Goal: Task Accomplishment & Management: Complete application form

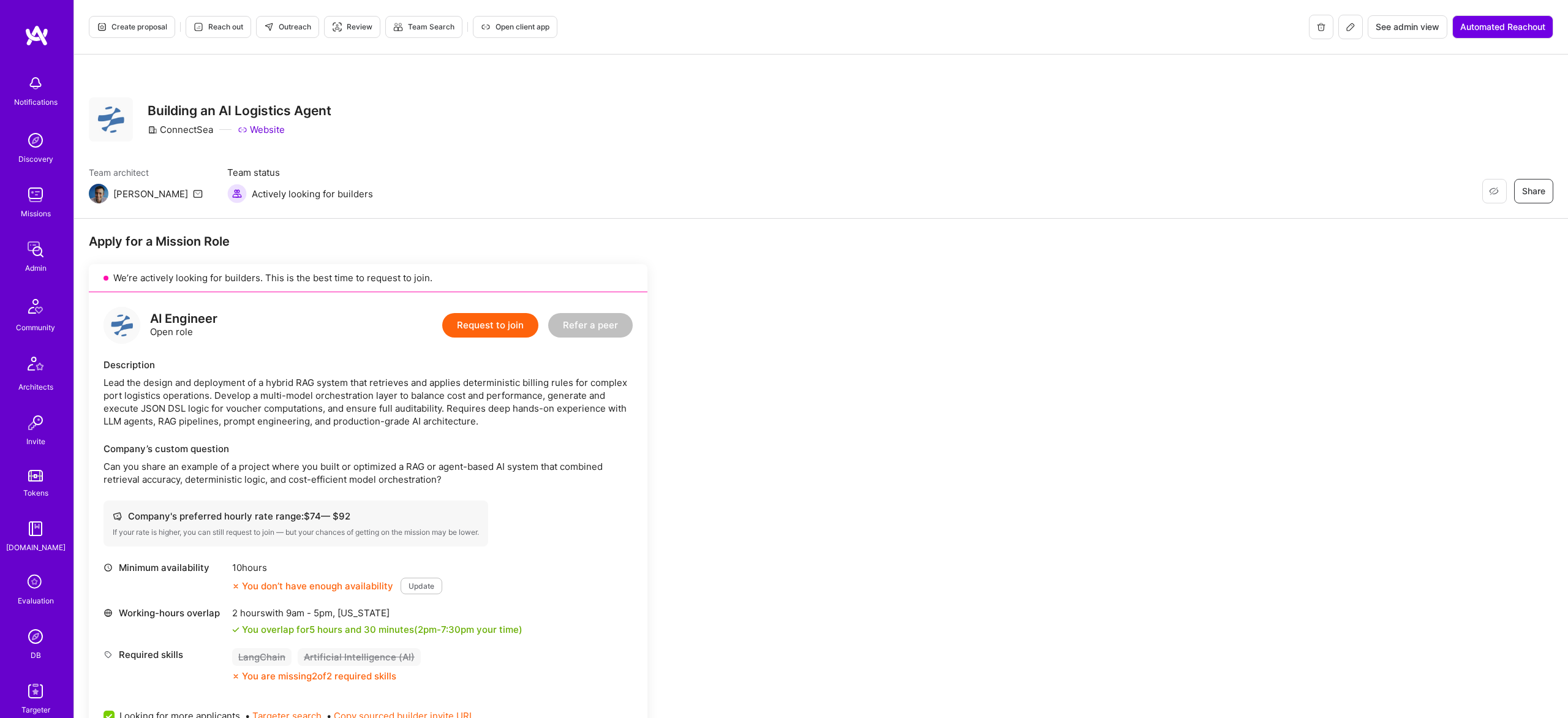
click at [157, 23] on span "Create proposal" at bounding box center [131, 27] width 70 height 11
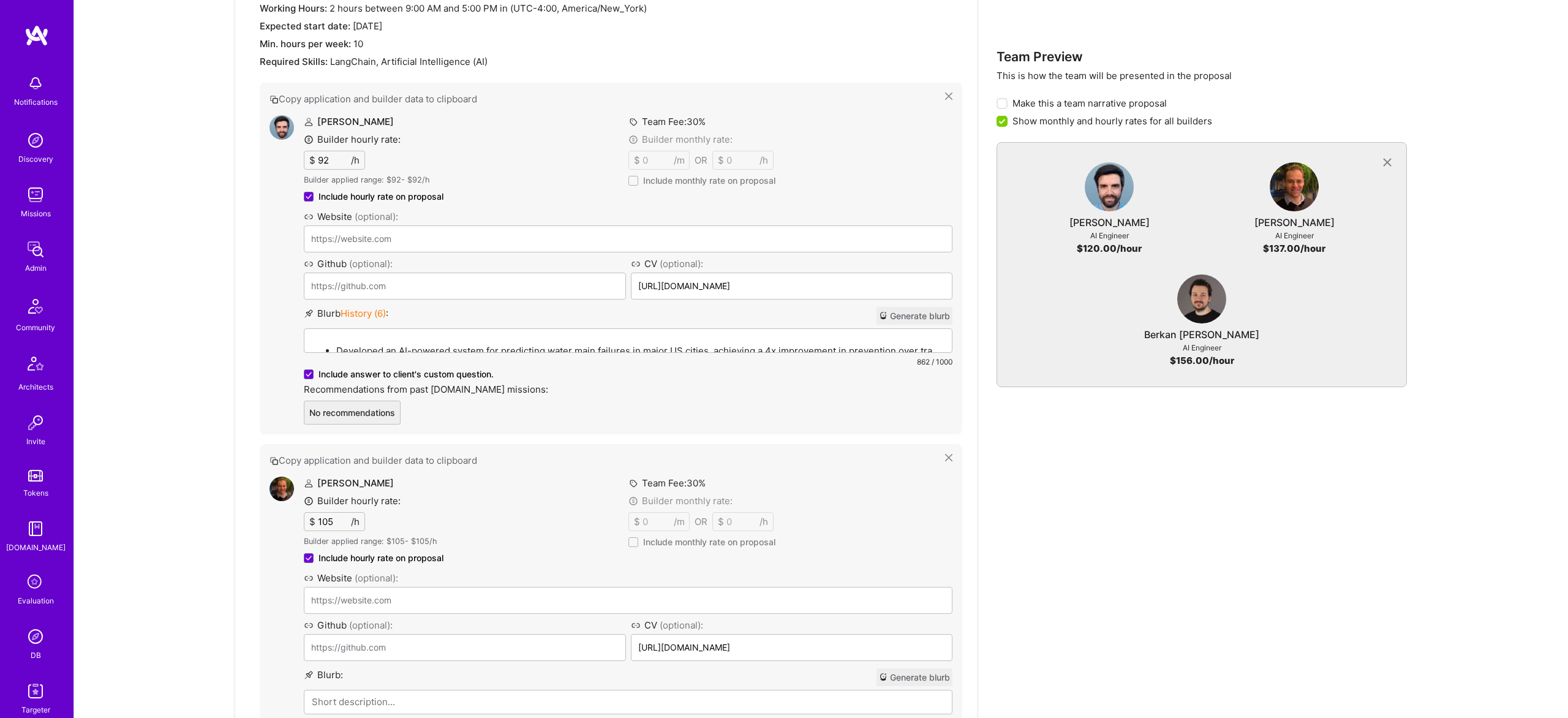
scroll to position [573, 0]
drag, startPoint x: 849, startPoint y: 541, endPoint x: 488, endPoint y: 38, distance: 619.1
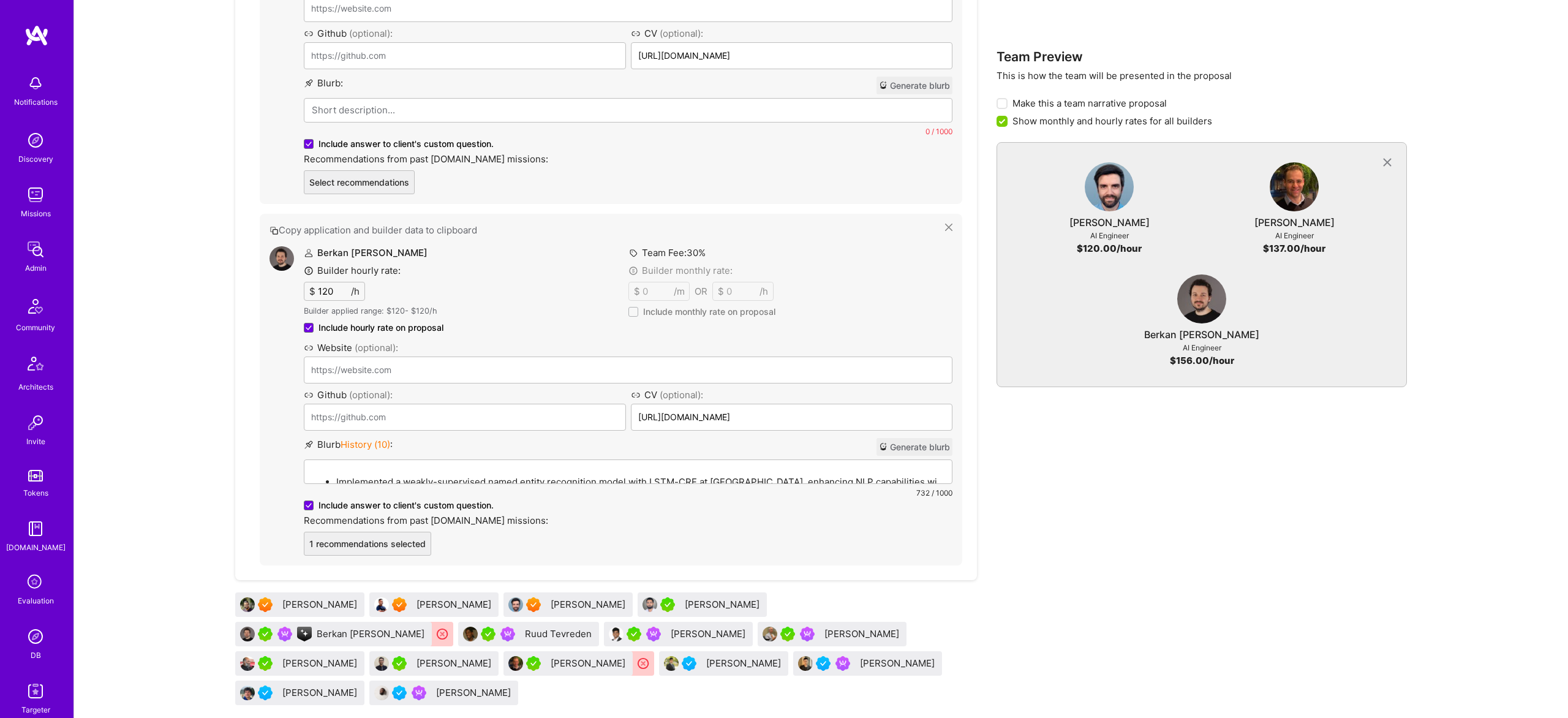
scroll to position [1167, 0]
click at [443, 465] on div "Implemented a weakly-supervised named entity recognition model with LSTM-CRF at…" at bounding box center [628, 526] width 648 height 135
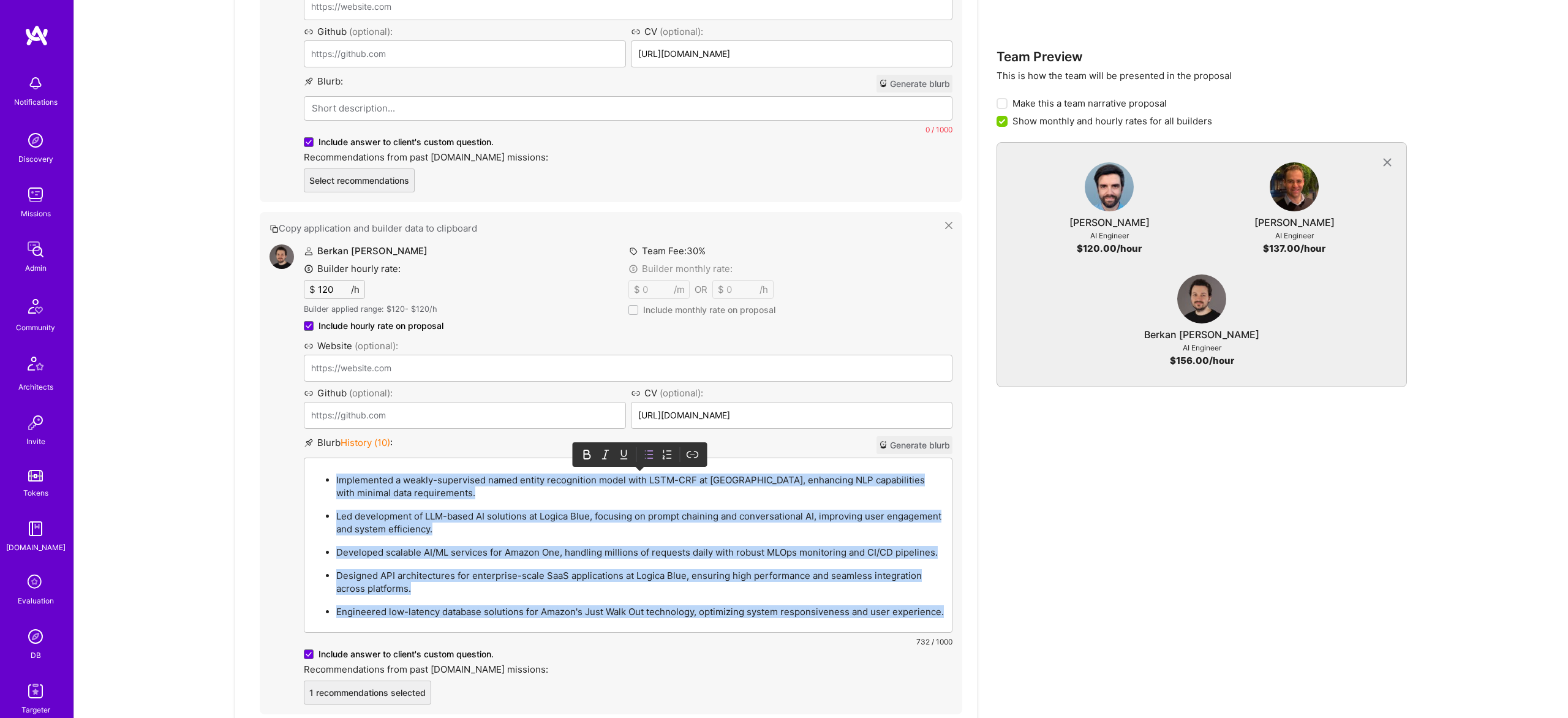
paste div
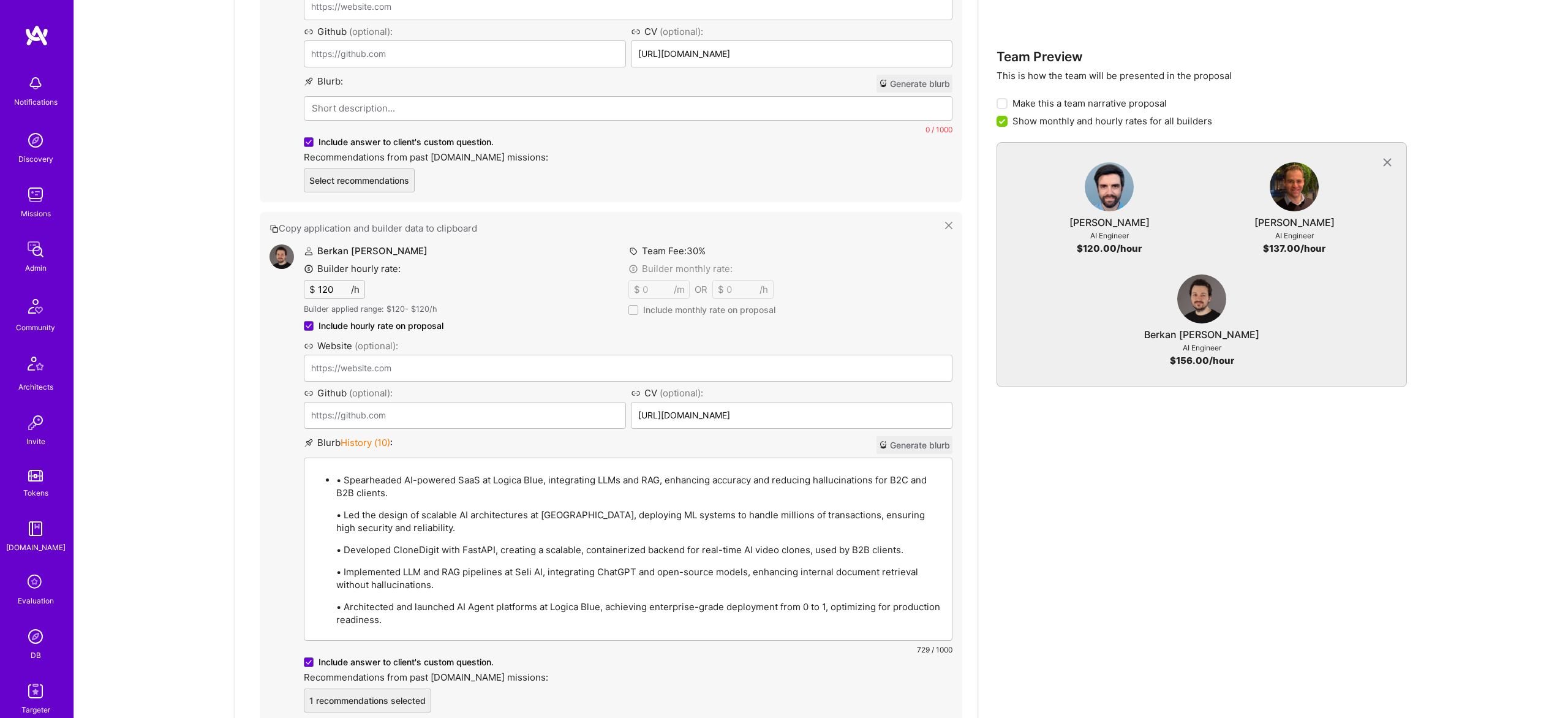
click at [347, 482] on p "• Spearheaded AI-powered SaaS at Logica Blue, integrating LLMs and RAG, enhanci…" at bounding box center [640, 486] width 608 height 25
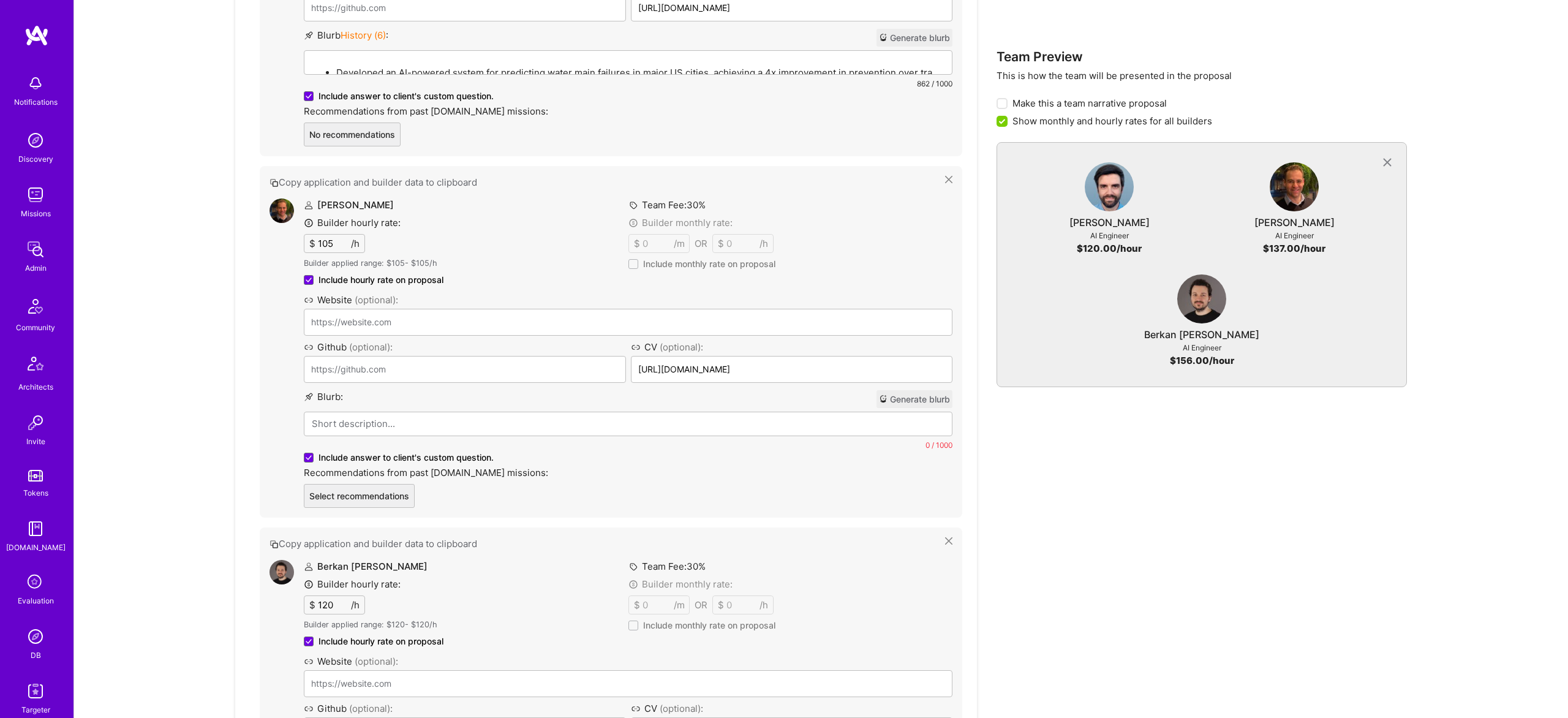
scroll to position [840, 0]
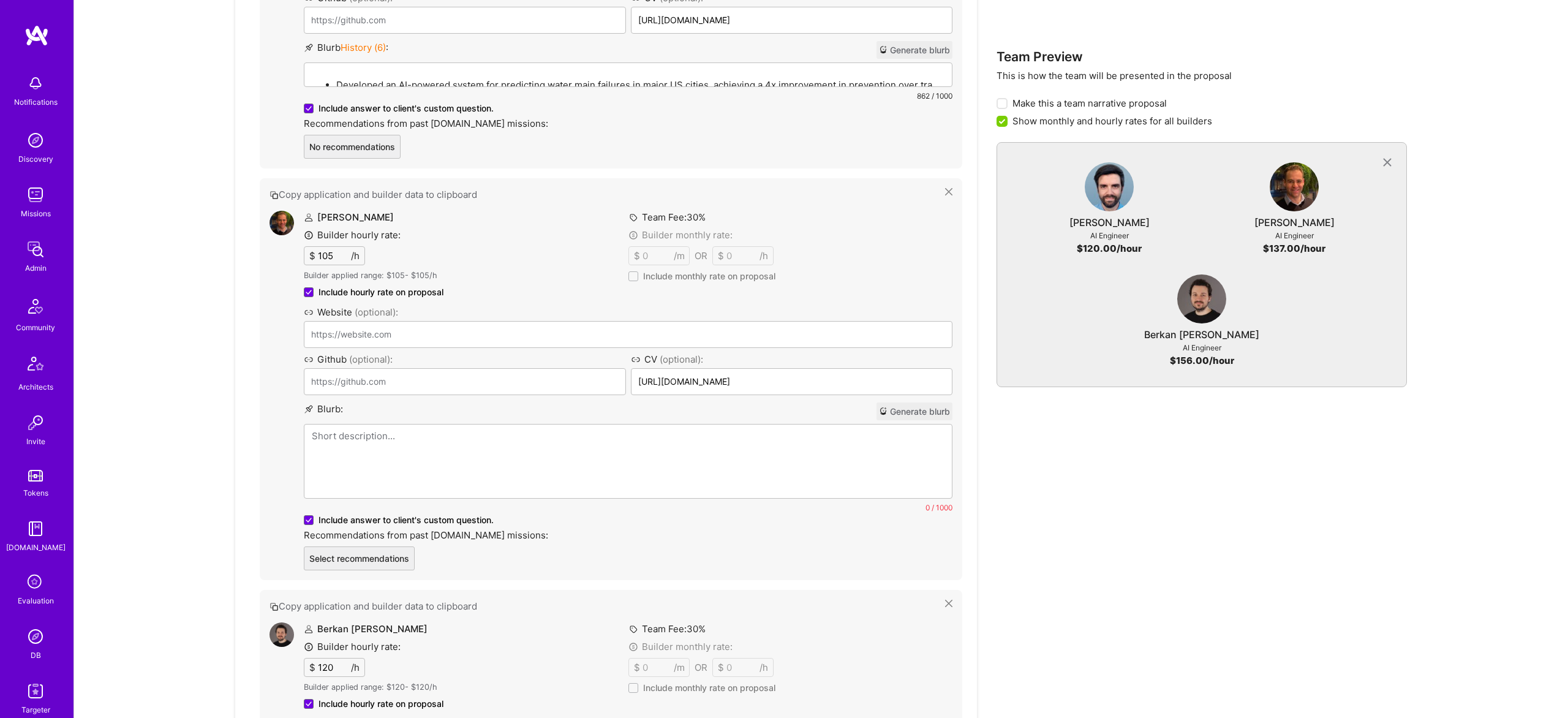
click at [449, 439] on p at bounding box center [628, 435] width 633 height 13
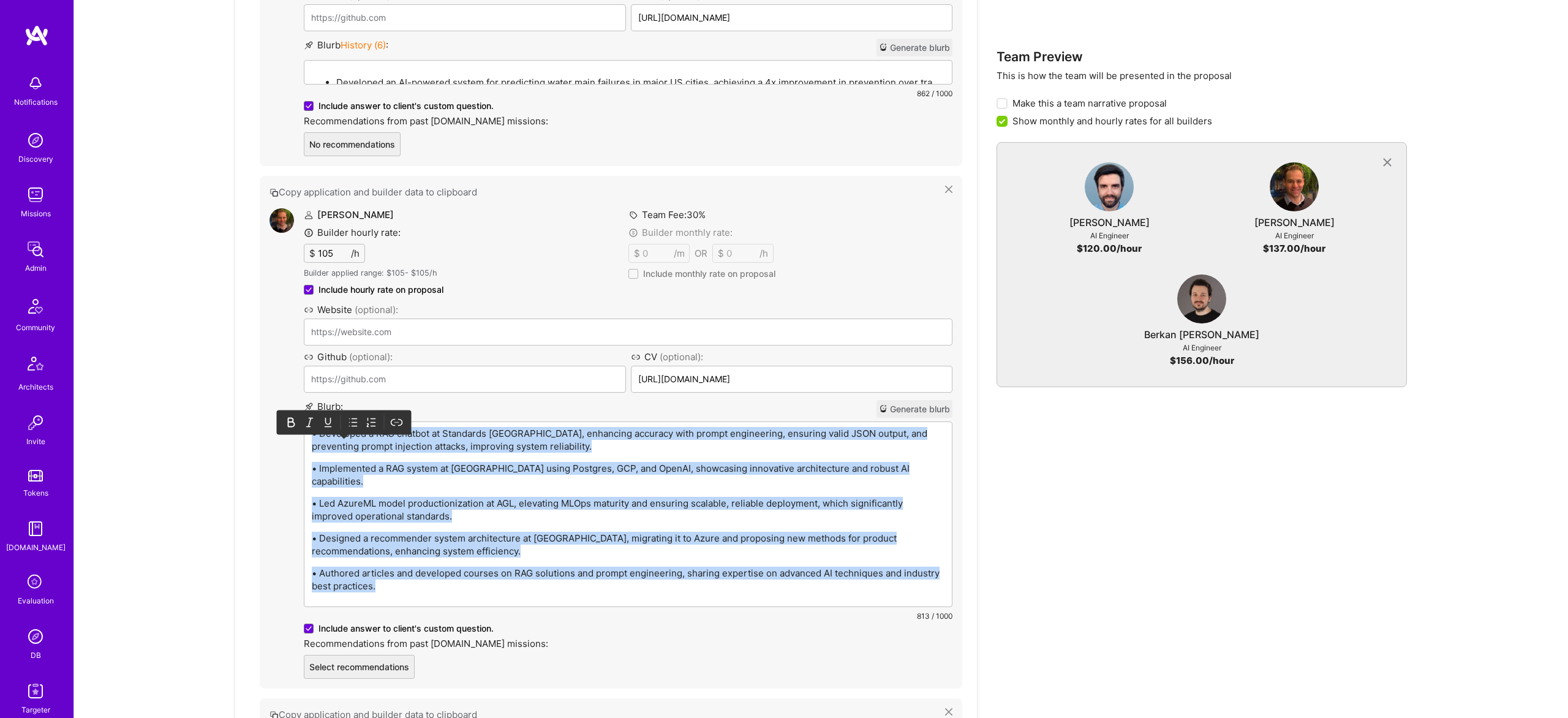
click at [354, 417] on icon at bounding box center [354, 423] width 12 height 12
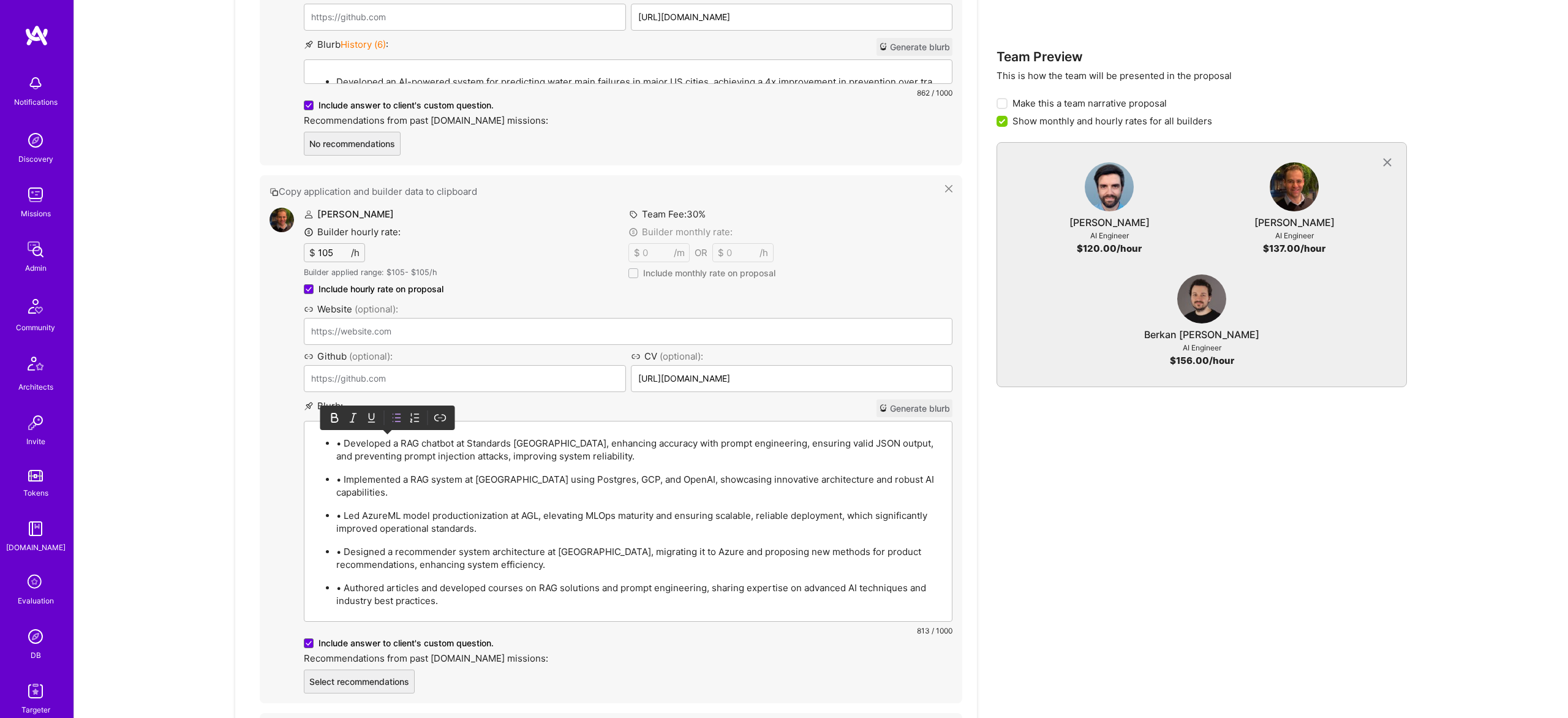
click at [350, 439] on p "• Developed a RAG chatbot at Standards Australia, enhancing accuracy with promp…" at bounding box center [640, 449] width 608 height 25
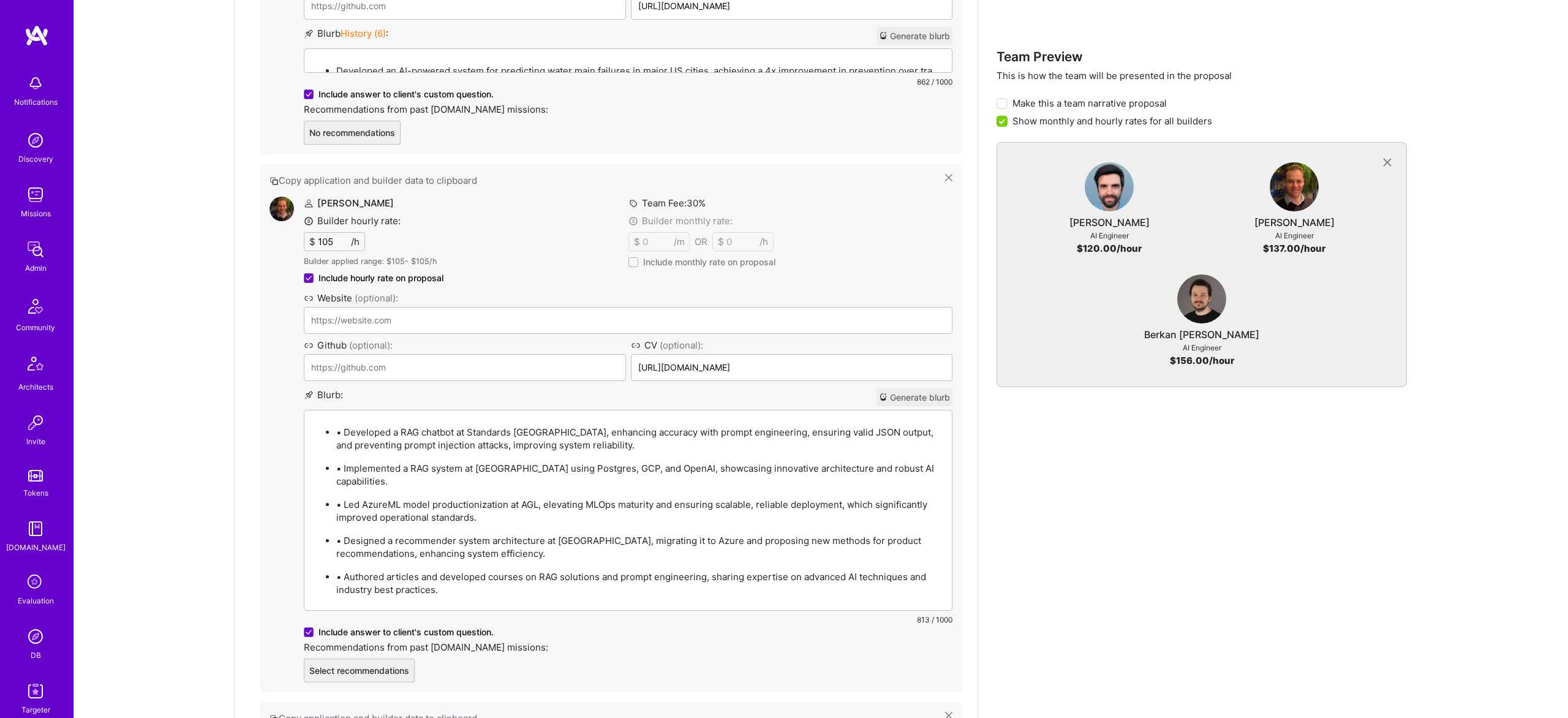
click at [344, 445] on p "• Developed a RAG chatbot at Standards Australia, enhancing accuracy with promp…" at bounding box center [640, 439] width 608 height 25
drag, startPoint x: 346, startPoint y: 433, endPoint x: 356, endPoint y: 432, distance: 10.0
click at [346, 433] on p "• Developed a RAG chatbot at Standards Australia, enhancing accuracy with promp…" at bounding box center [640, 439] width 608 height 25
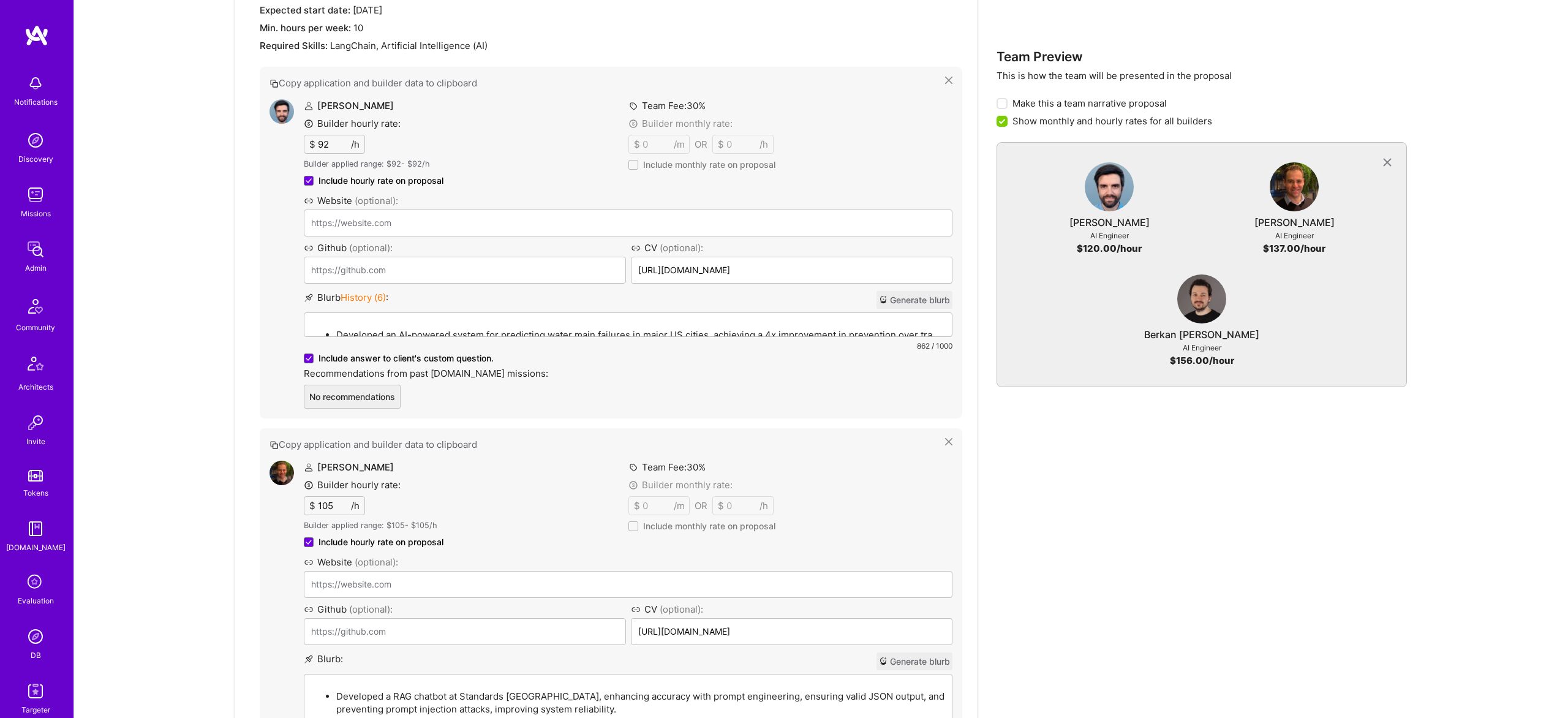
scroll to position [768, 0]
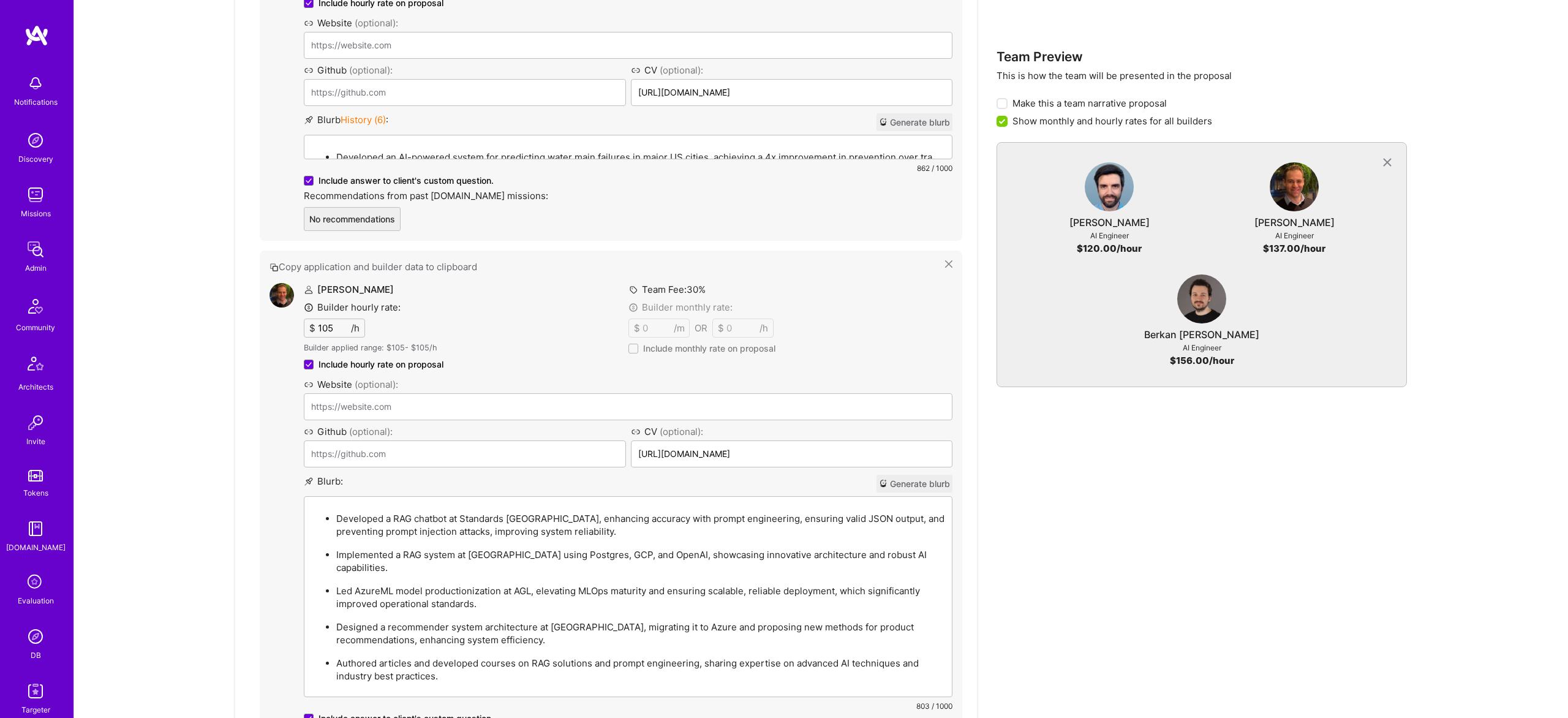
click at [397, 271] on div "Developed an AI-powered system for predicting water main failures in major US c…" at bounding box center [628, 203] width 648 height 135
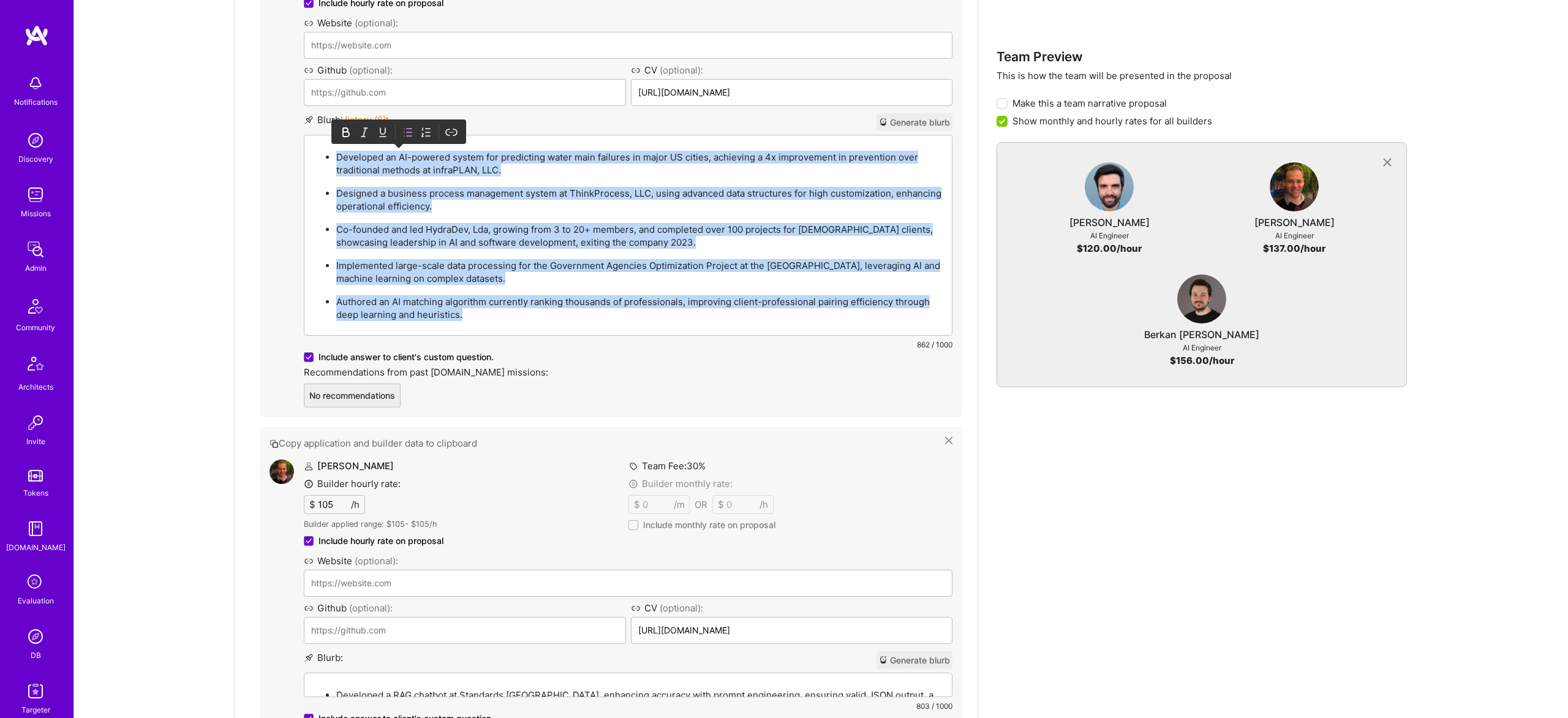
paste div
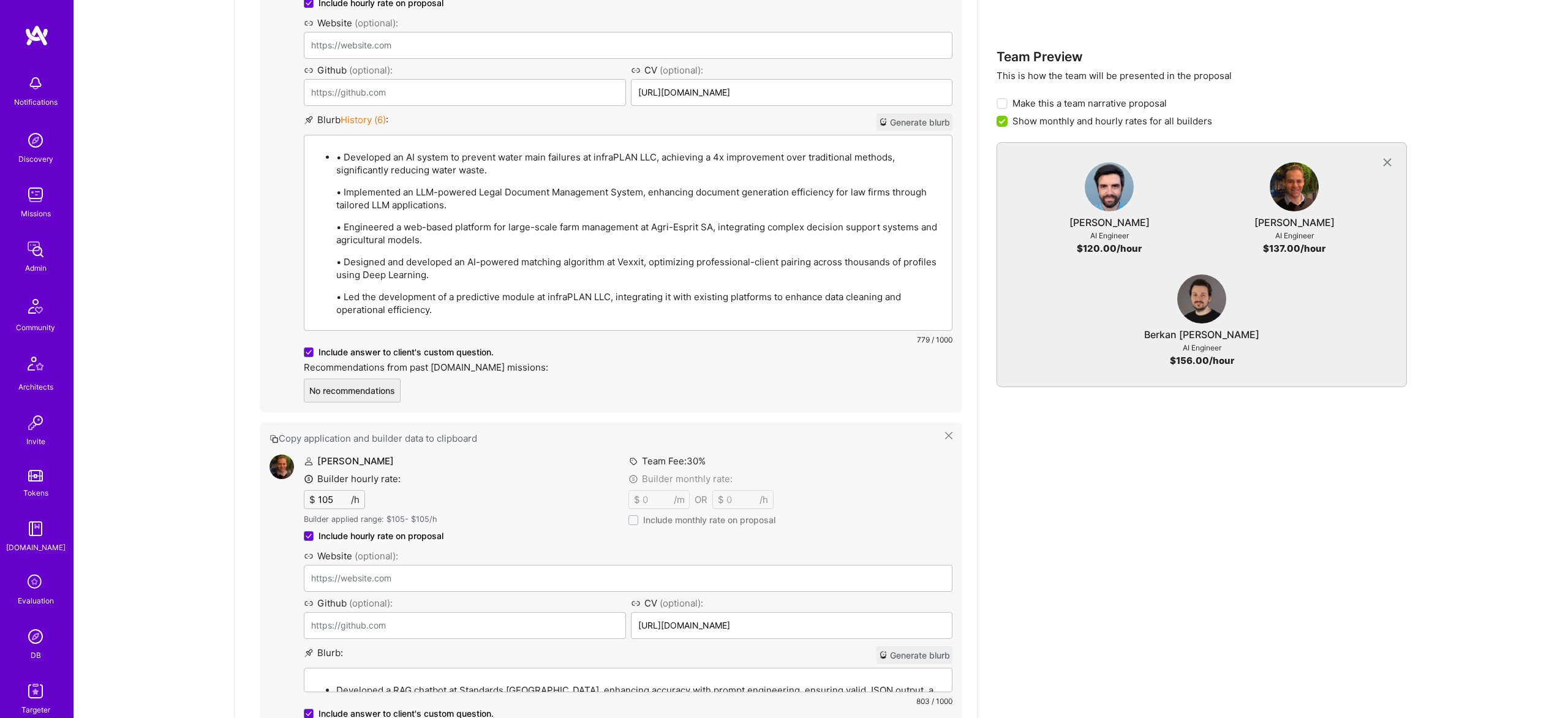
drag, startPoint x: 347, startPoint y: 159, endPoint x: 354, endPoint y: 157, distance: 7.3
click at [347, 159] on p "• Developed an AI system to prevent water main failures at infraPLAN LLC, achie…" at bounding box center [640, 163] width 608 height 25
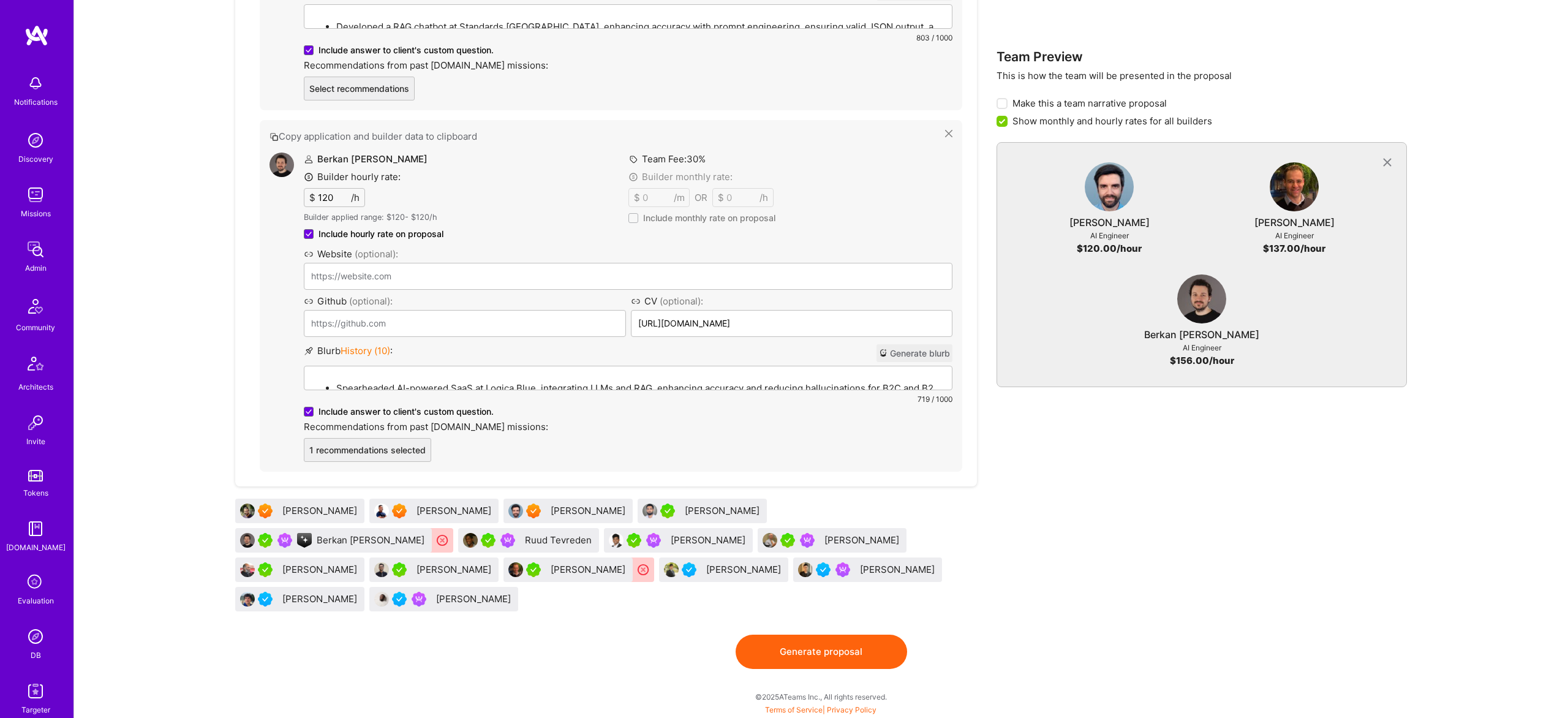
scroll to position [1230, 0]
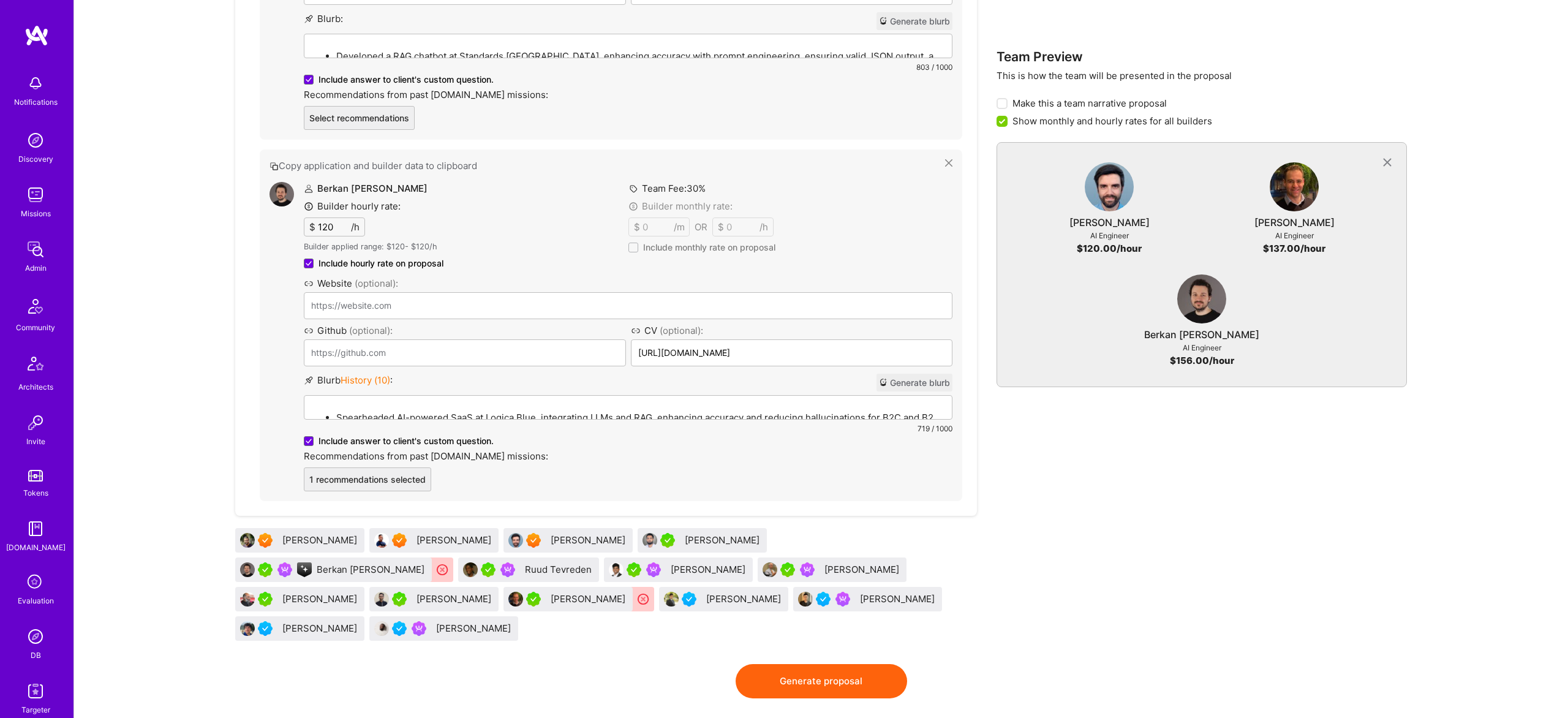
click at [850, 664] on button "Generate proposal" at bounding box center [821, 680] width 171 height 34
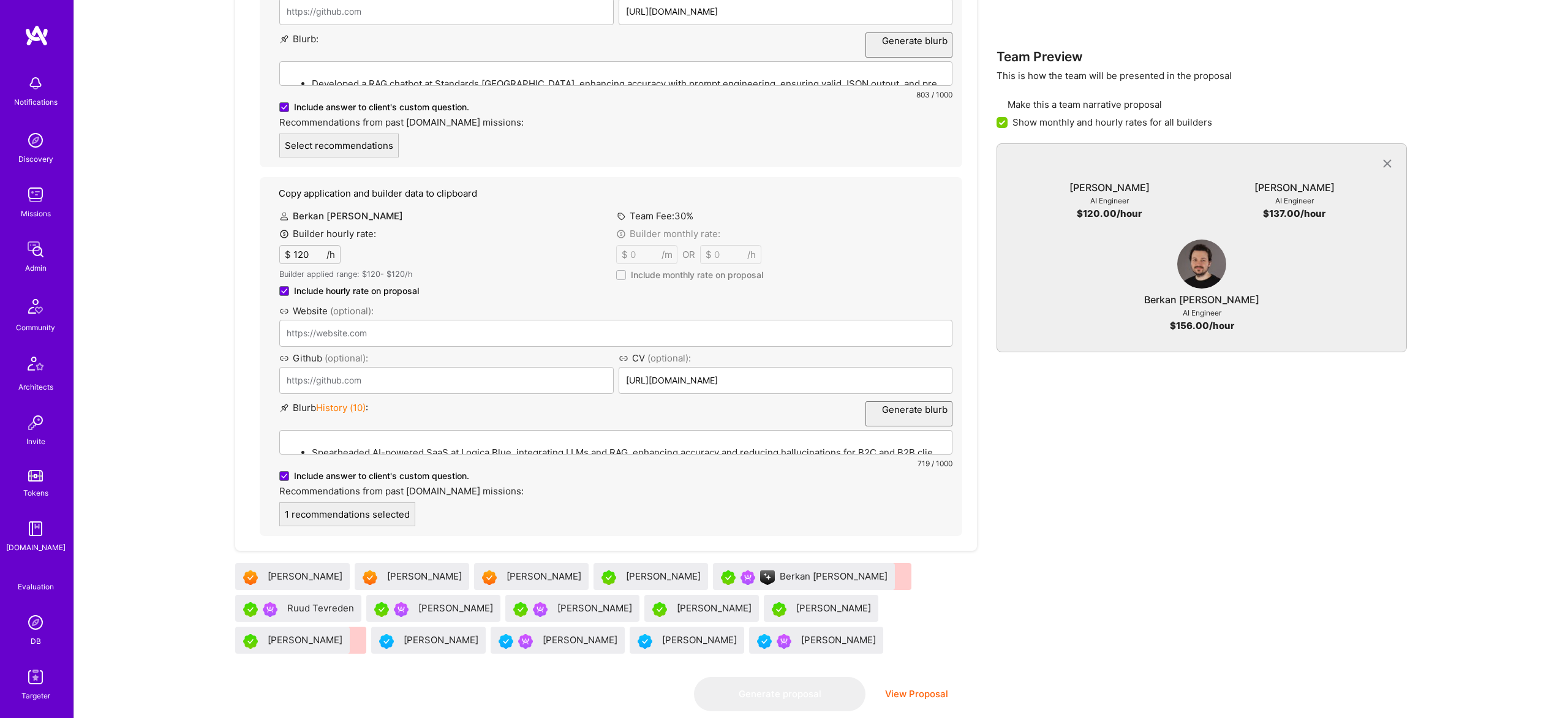
scroll to position [0, 0]
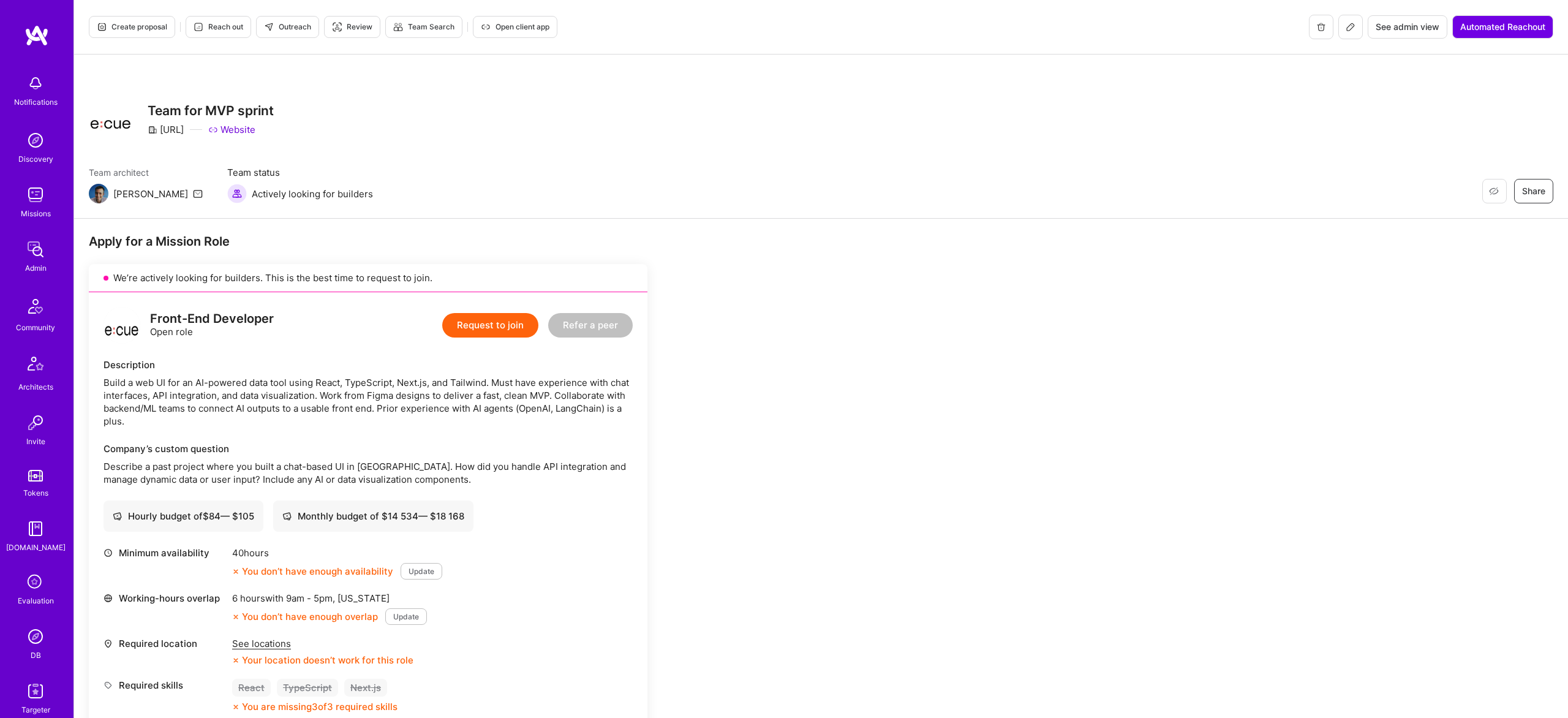
click at [150, 23] on span "Create proposal" at bounding box center [131, 27] width 70 height 11
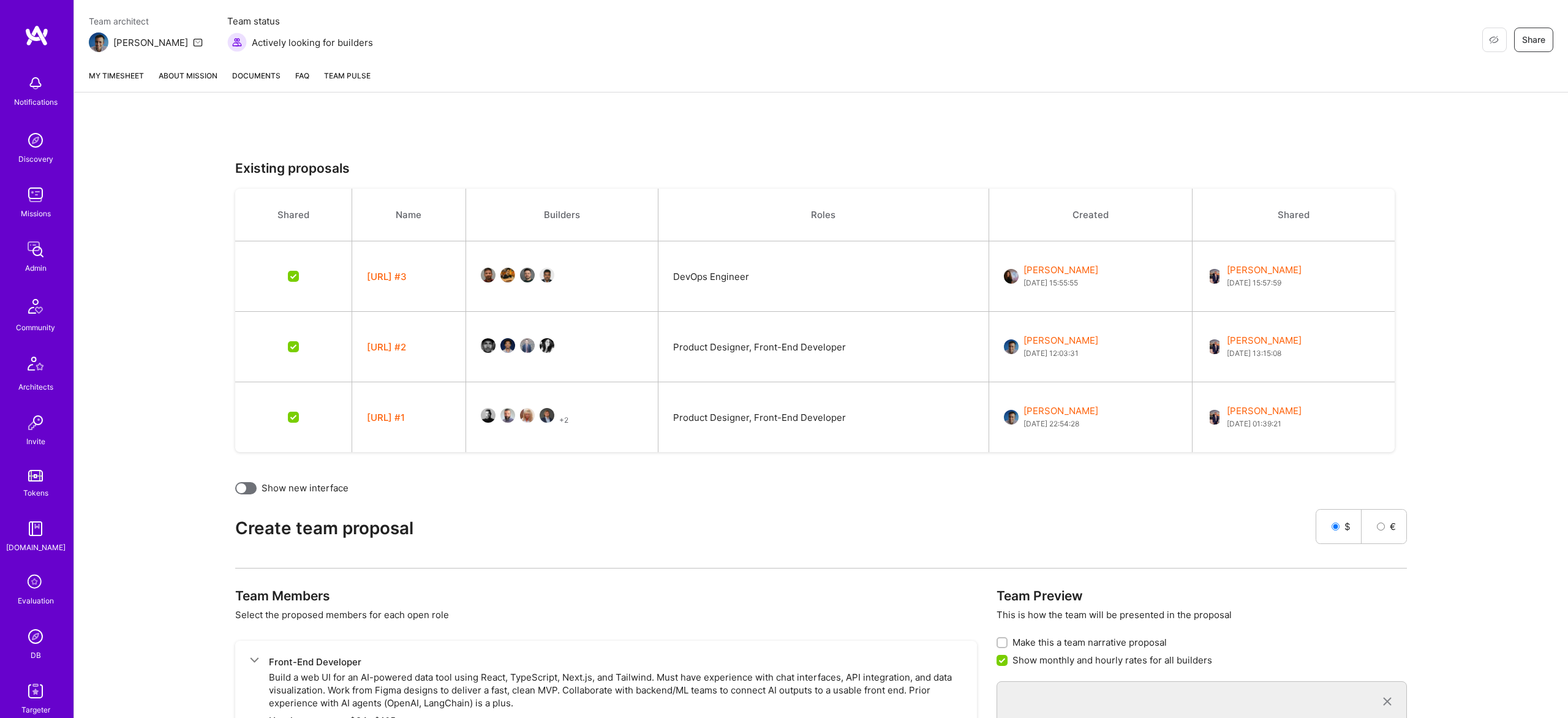
scroll to position [161, 0]
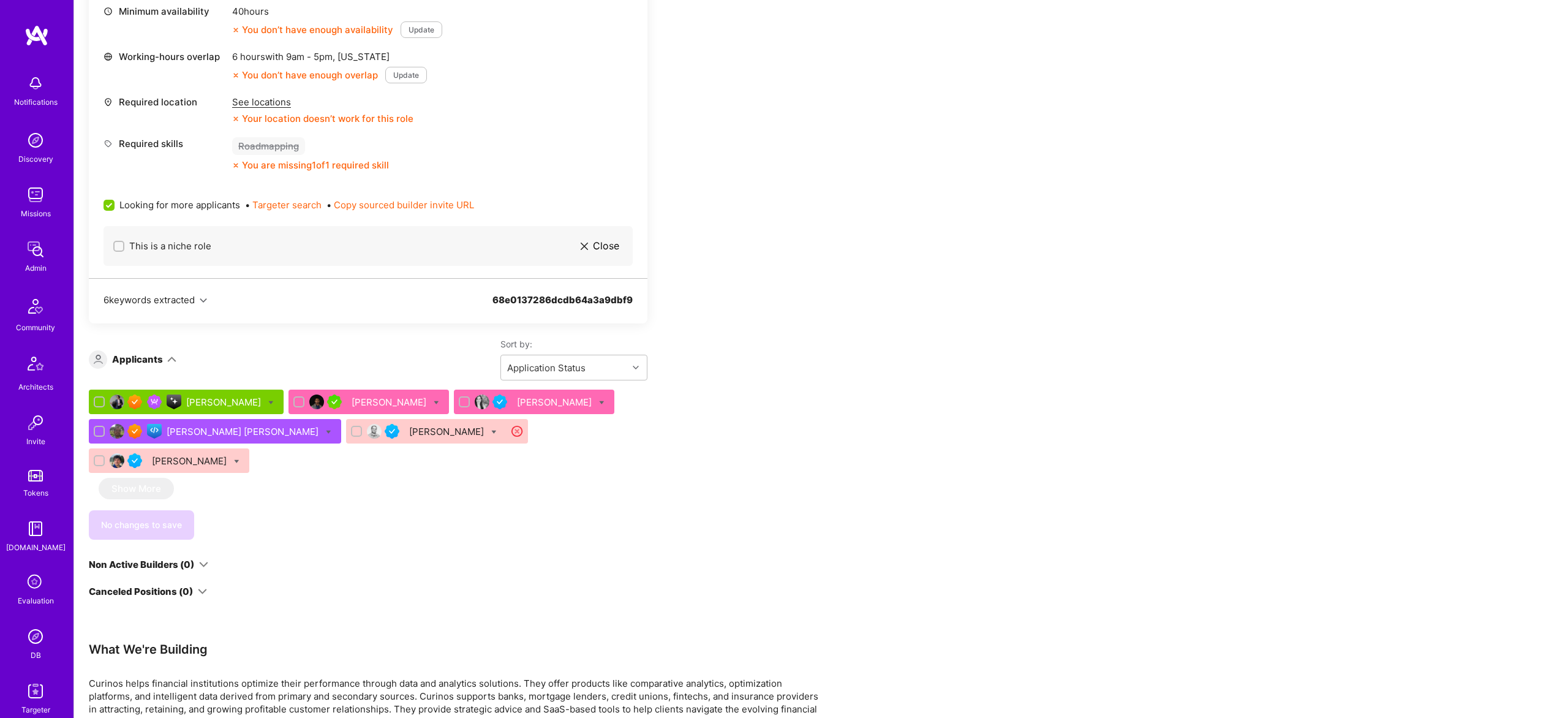
scroll to position [563, 0]
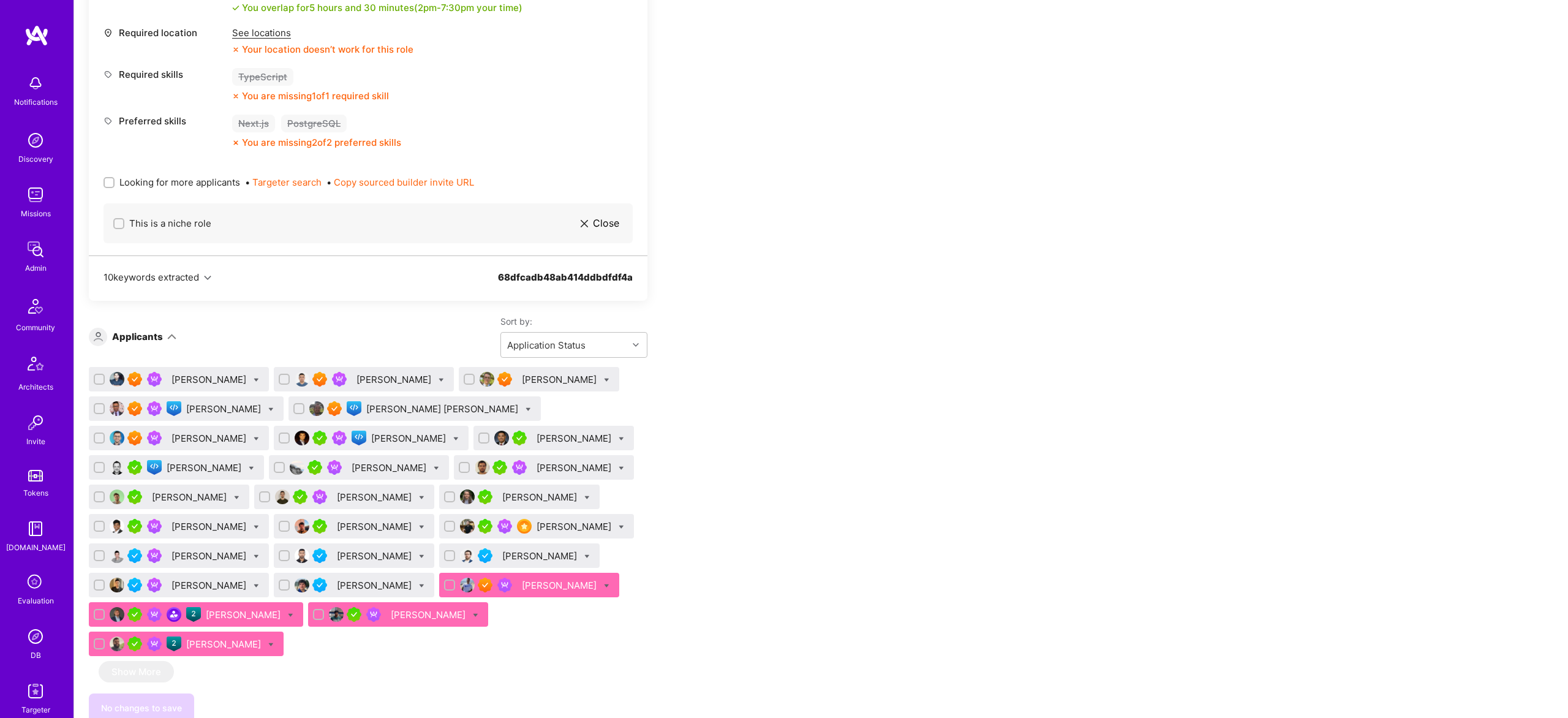
scroll to position [637, 0]
click at [522, 577] on div "[PERSON_NAME]" at bounding box center [560, 583] width 77 height 13
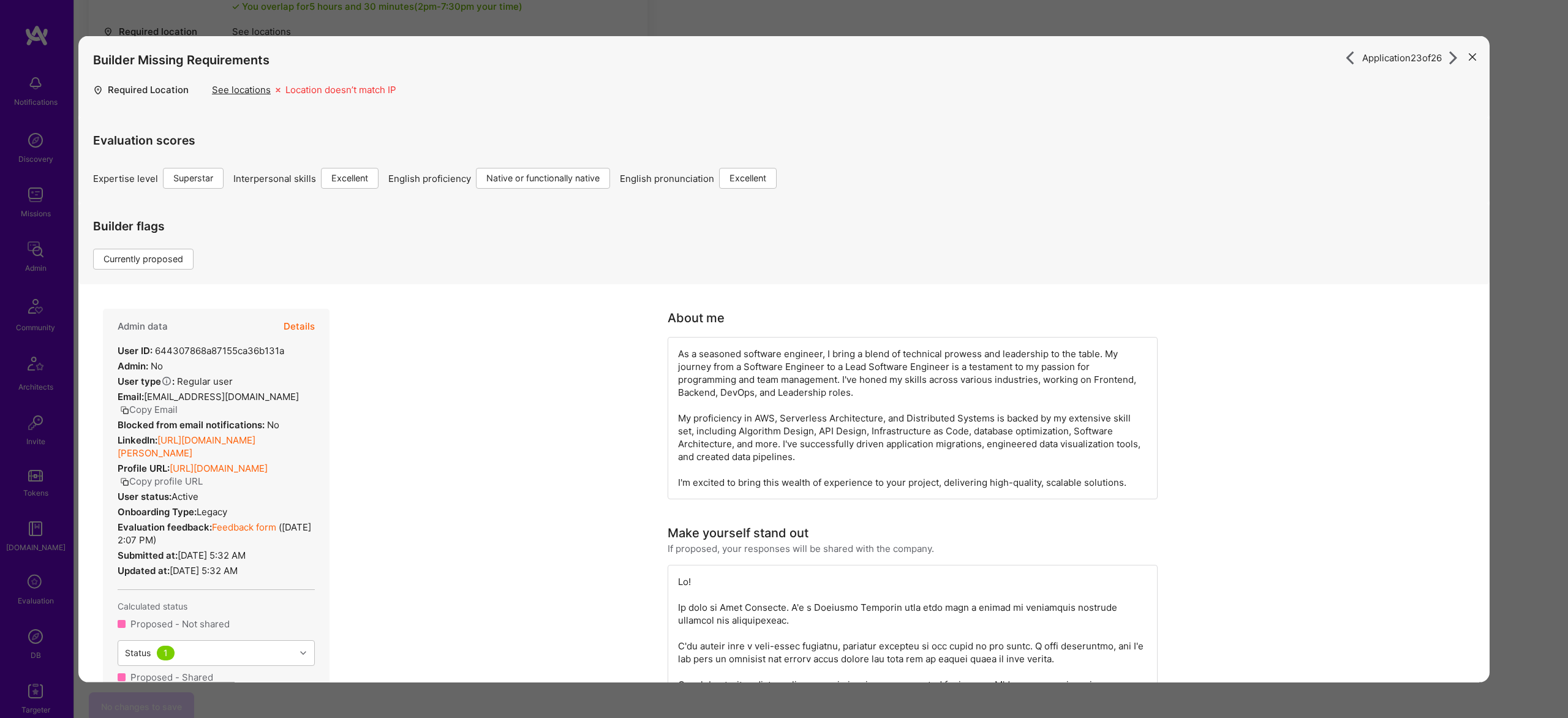
scroll to position [100, 0]
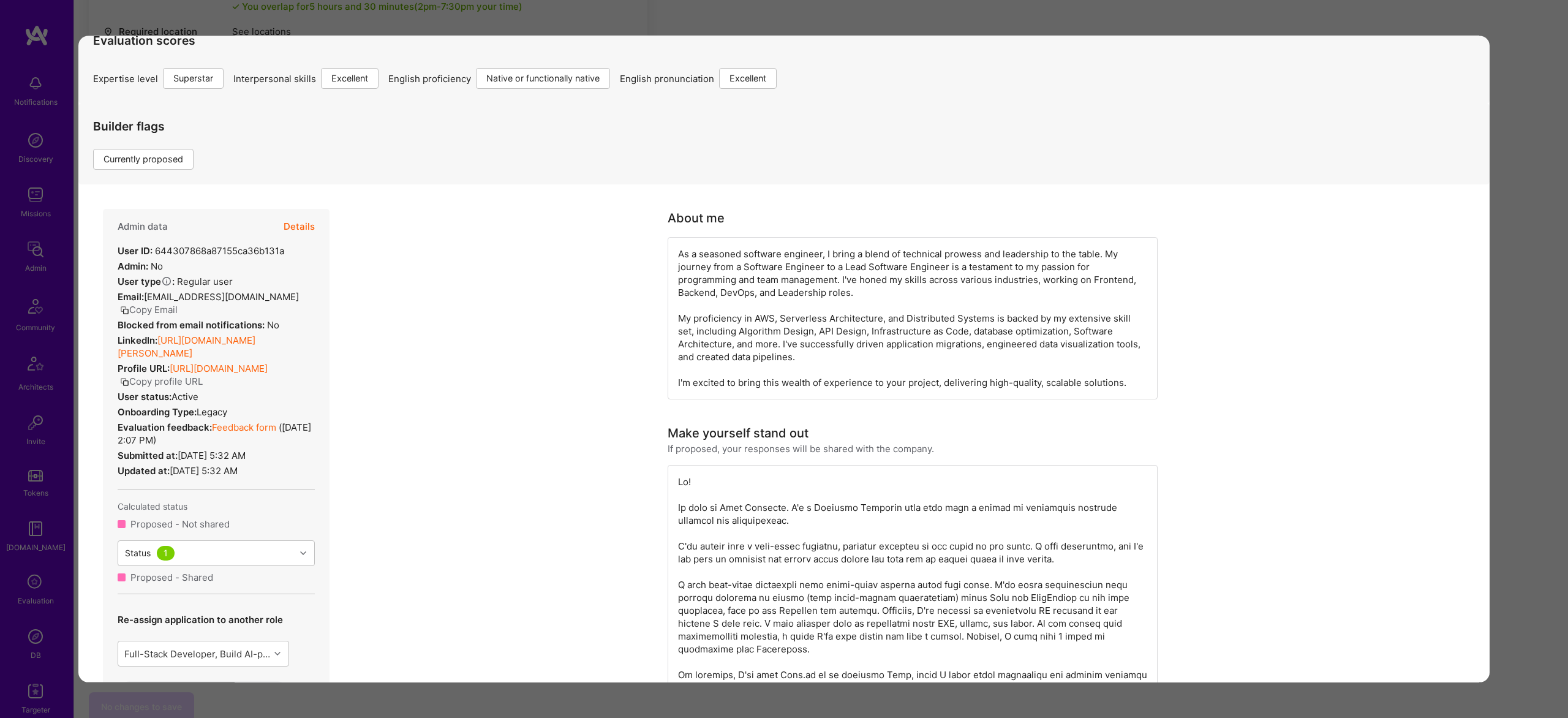
click at [238, 334] on link "https://linkedin.com/in/juan-pablo-rivillas-ospina-97aa09242" at bounding box center [187, 346] width 138 height 25
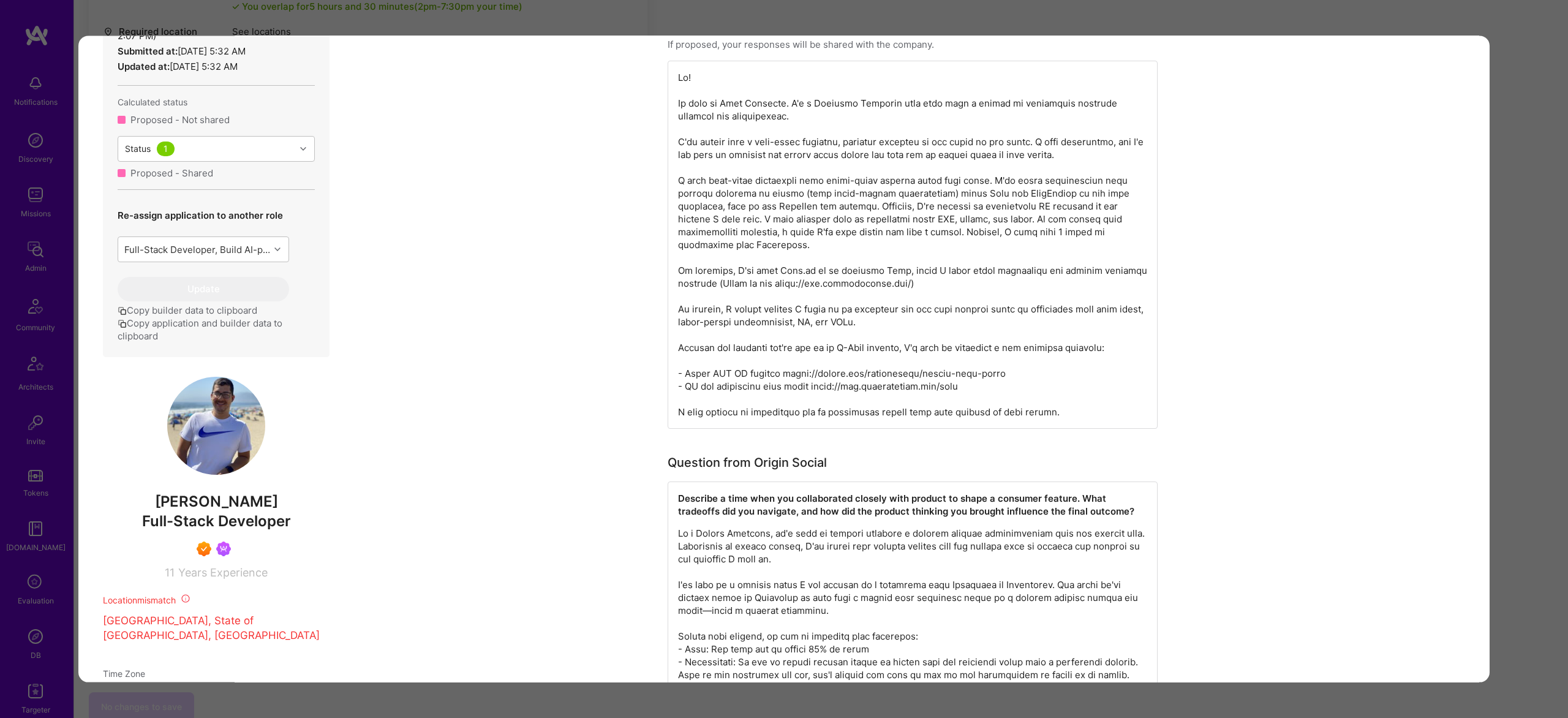
scroll to position [509, 0]
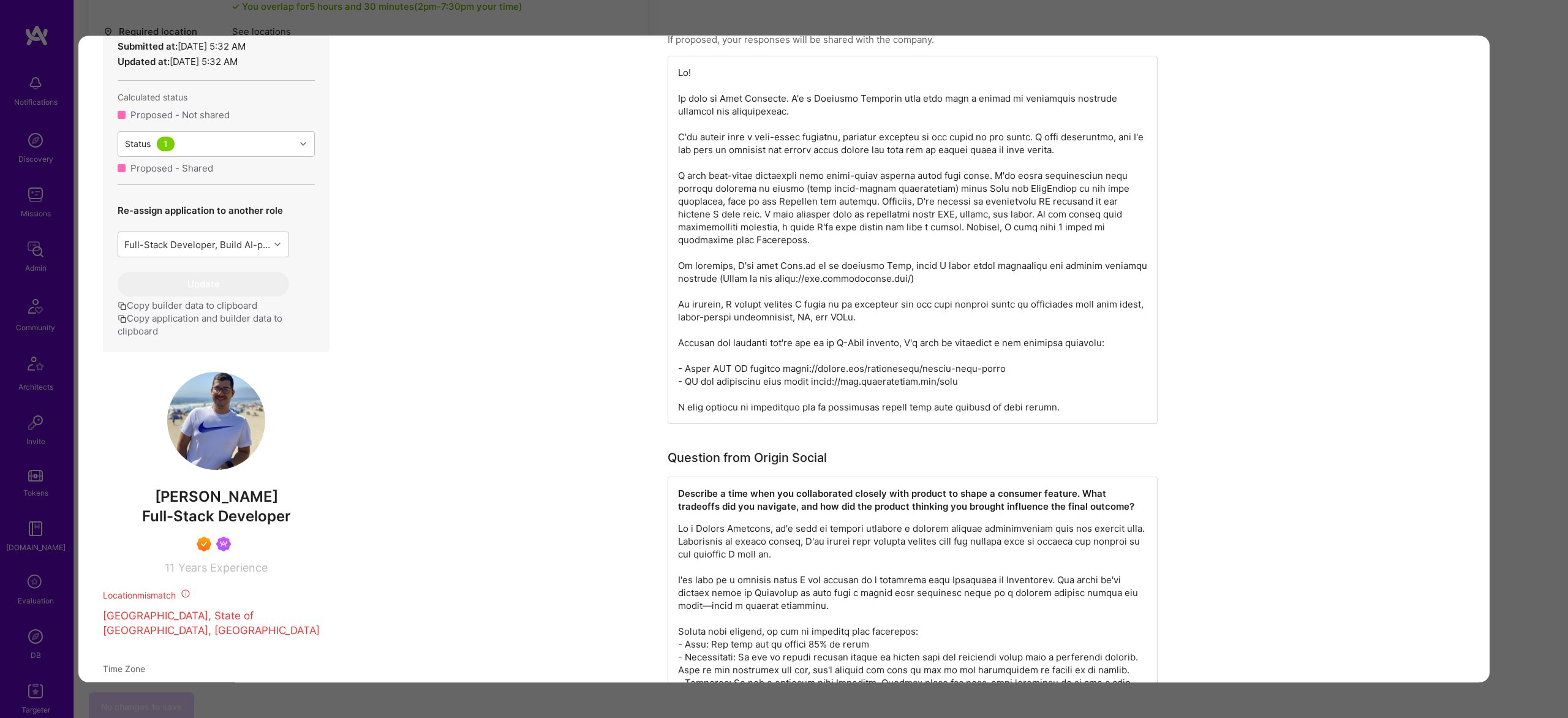
click at [236, 502] on span "Juan Rivillas" at bounding box center [216, 496] width 226 height 18
click at [233, 494] on span "Juan Rivillas" at bounding box center [216, 496] width 226 height 18
copy span "Juan Rivillas"
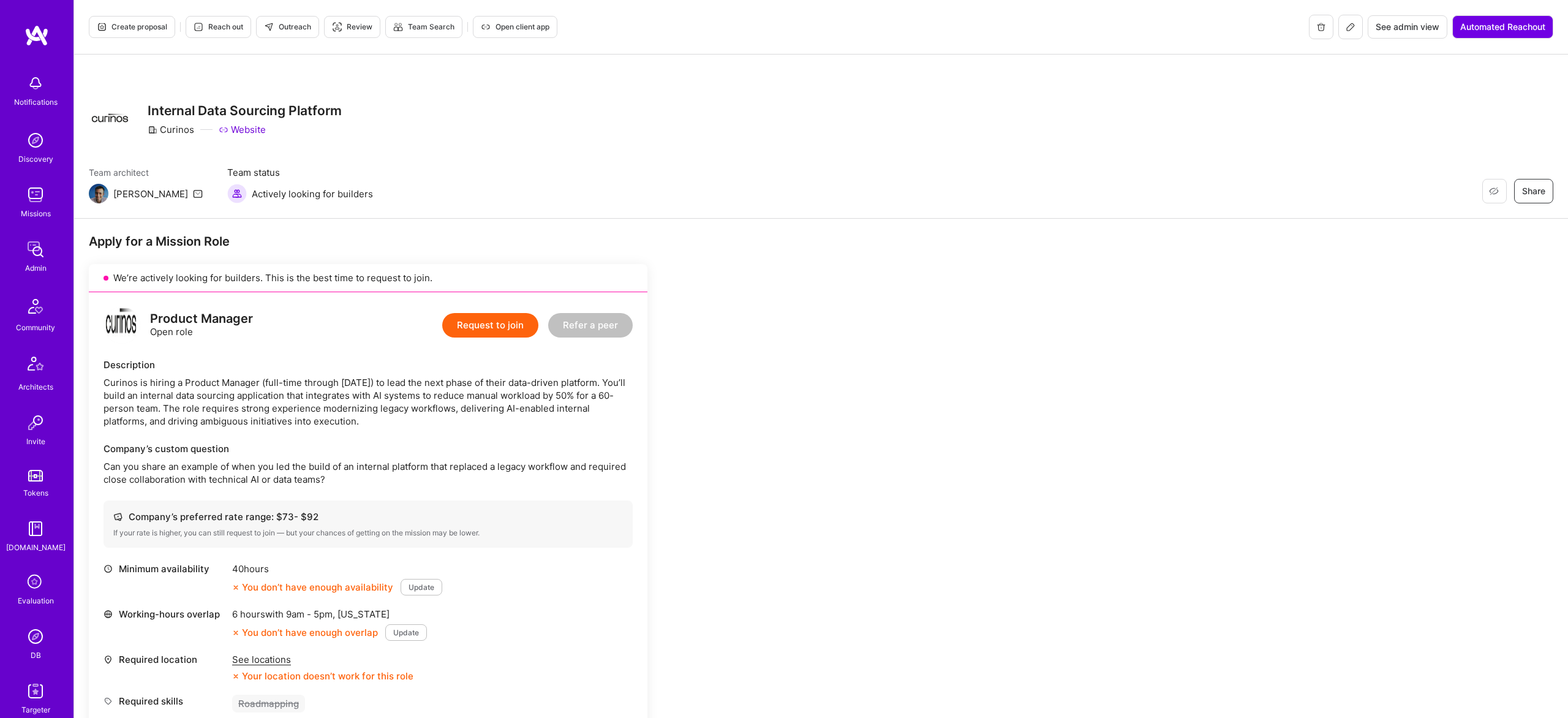
click at [46, 253] on img at bounding box center [35, 249] width 25 height 25
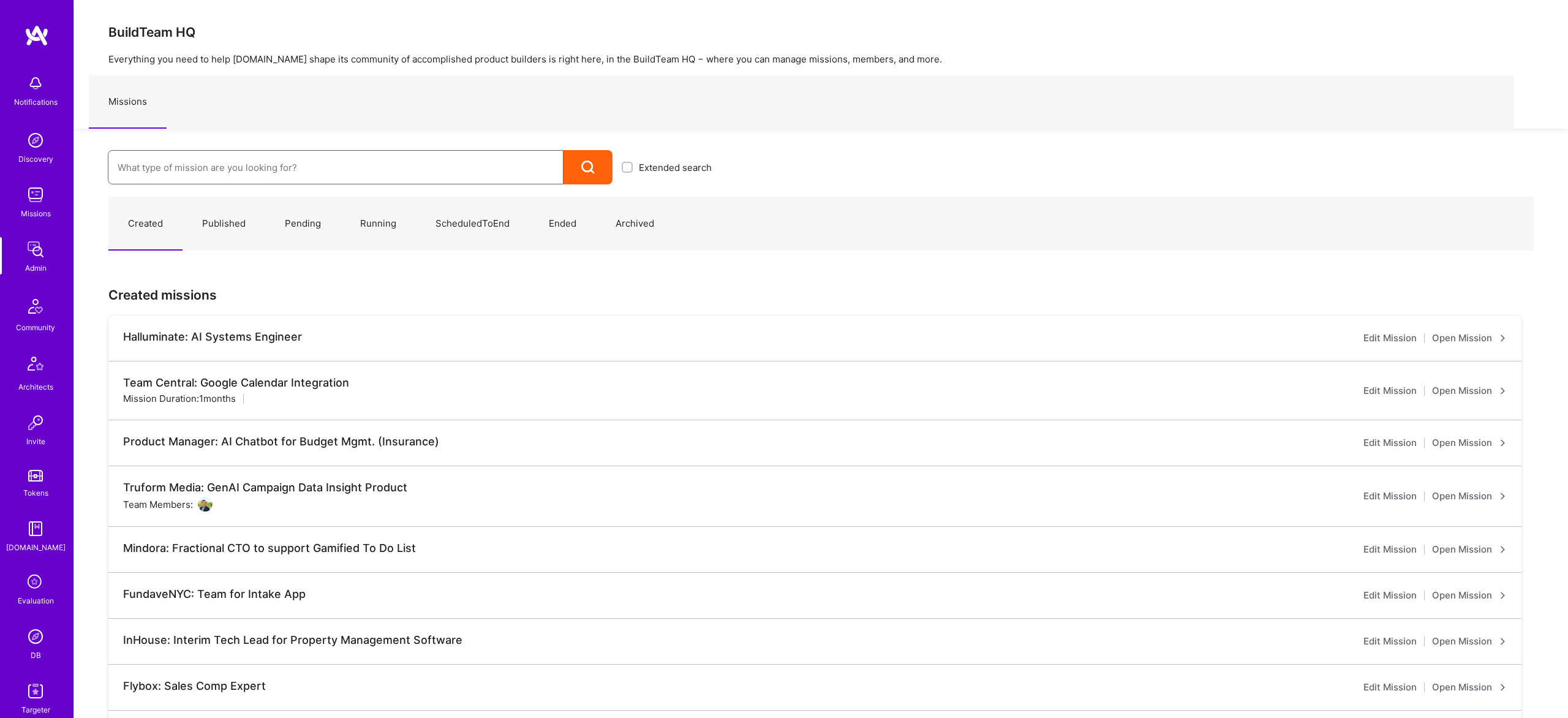
click at [278, 176] on input at bounding box center [336, 167] width 436 height 31
paste input "Curinos"
type input "Curinos"
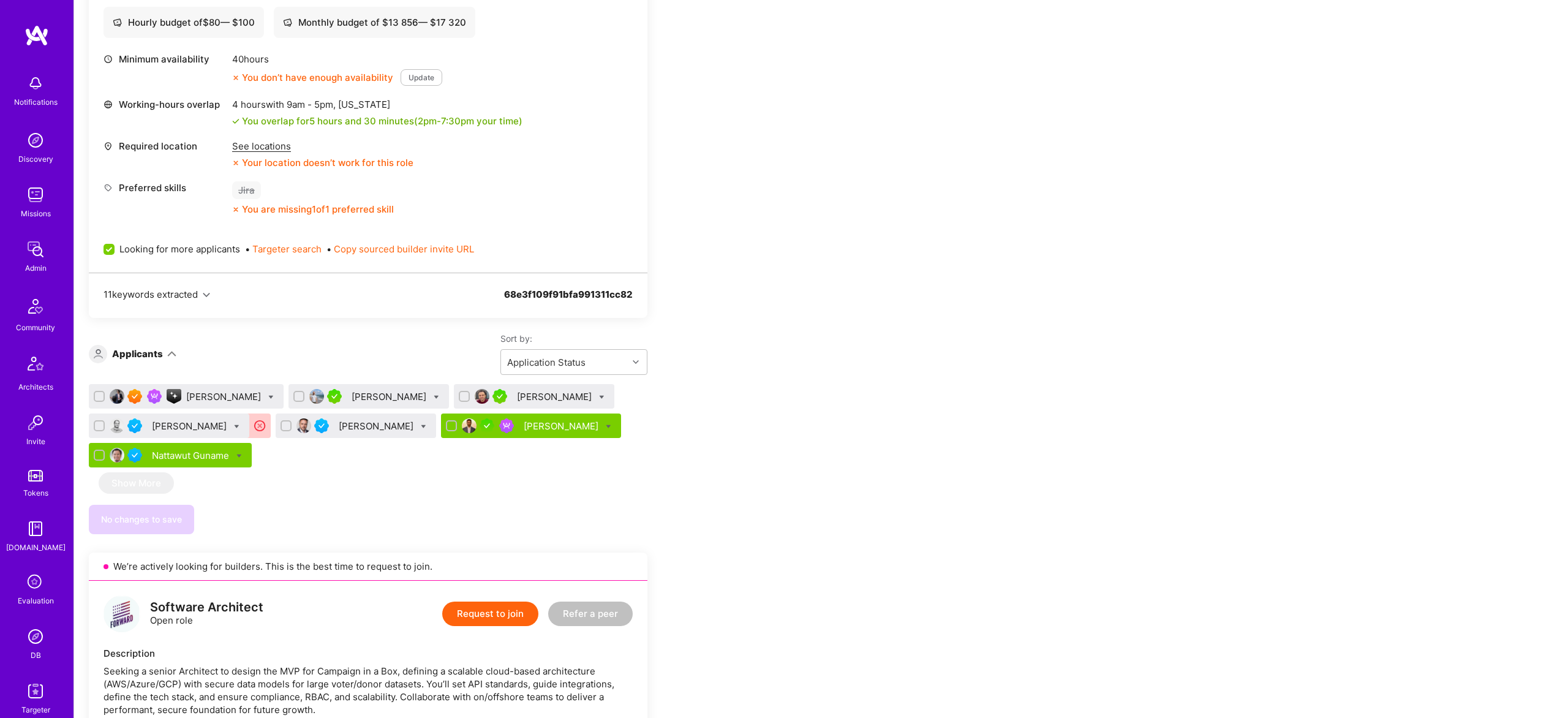
scroll to position [498, 0]
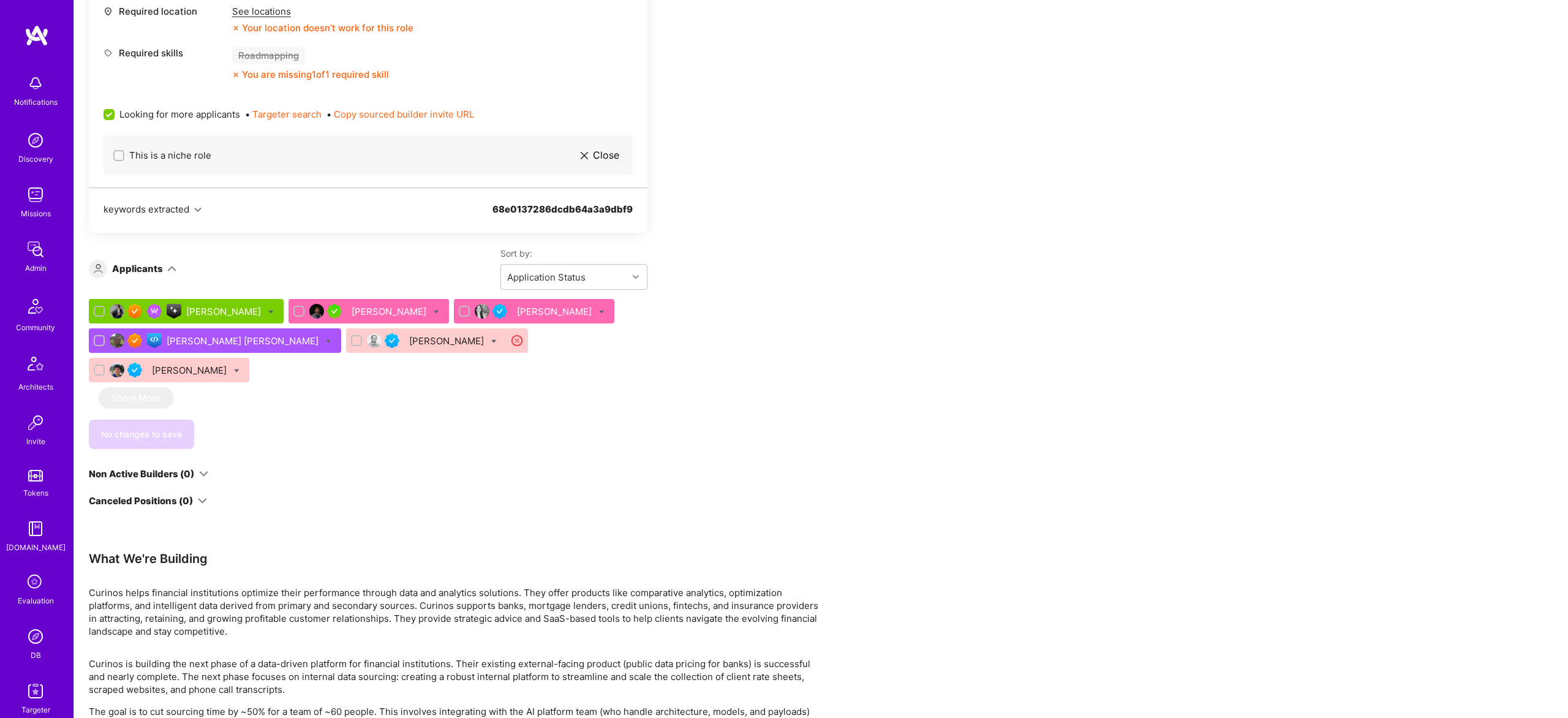
scroll to position [658, 0]
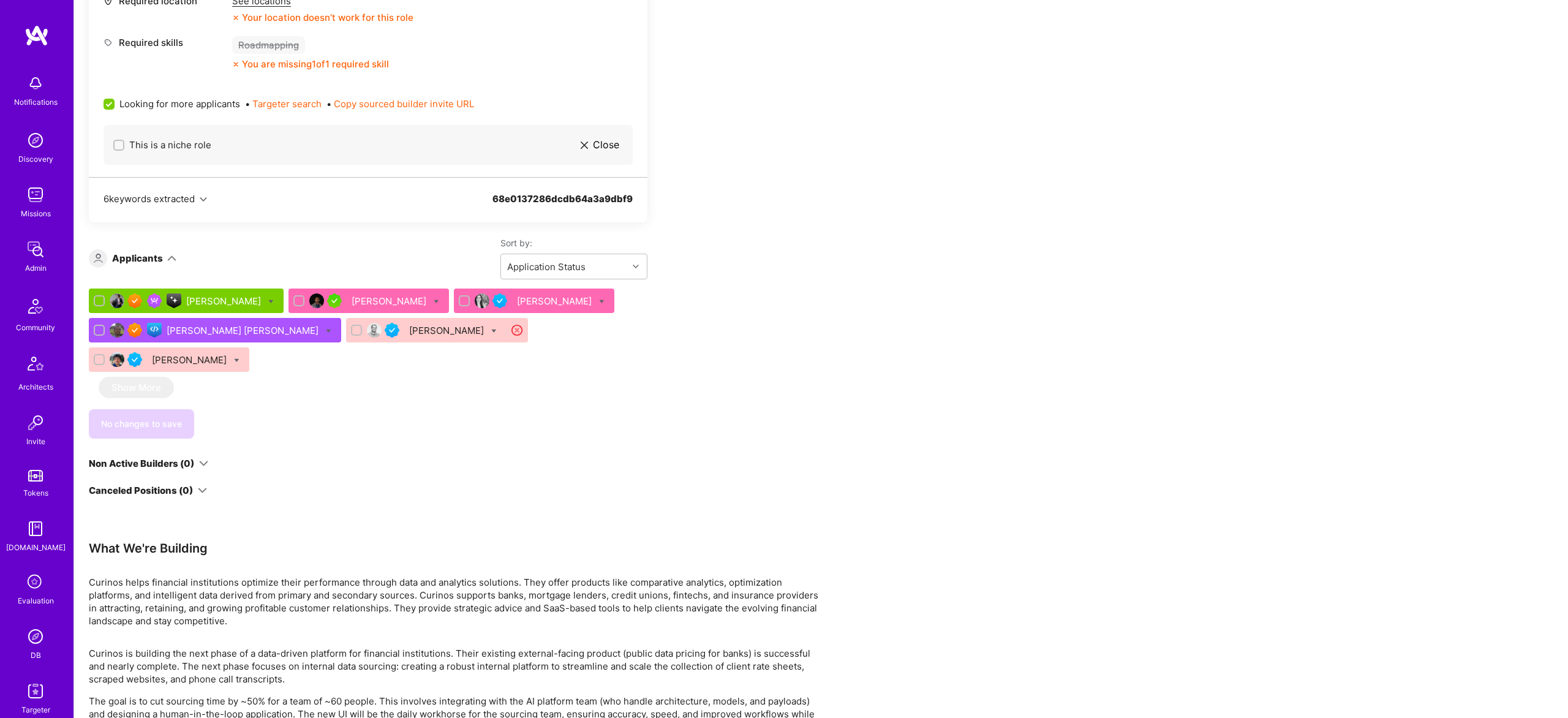
click at [553, 300] on div "Carolina Della Corte" at bounding box center [555, 301] width 77 height 13
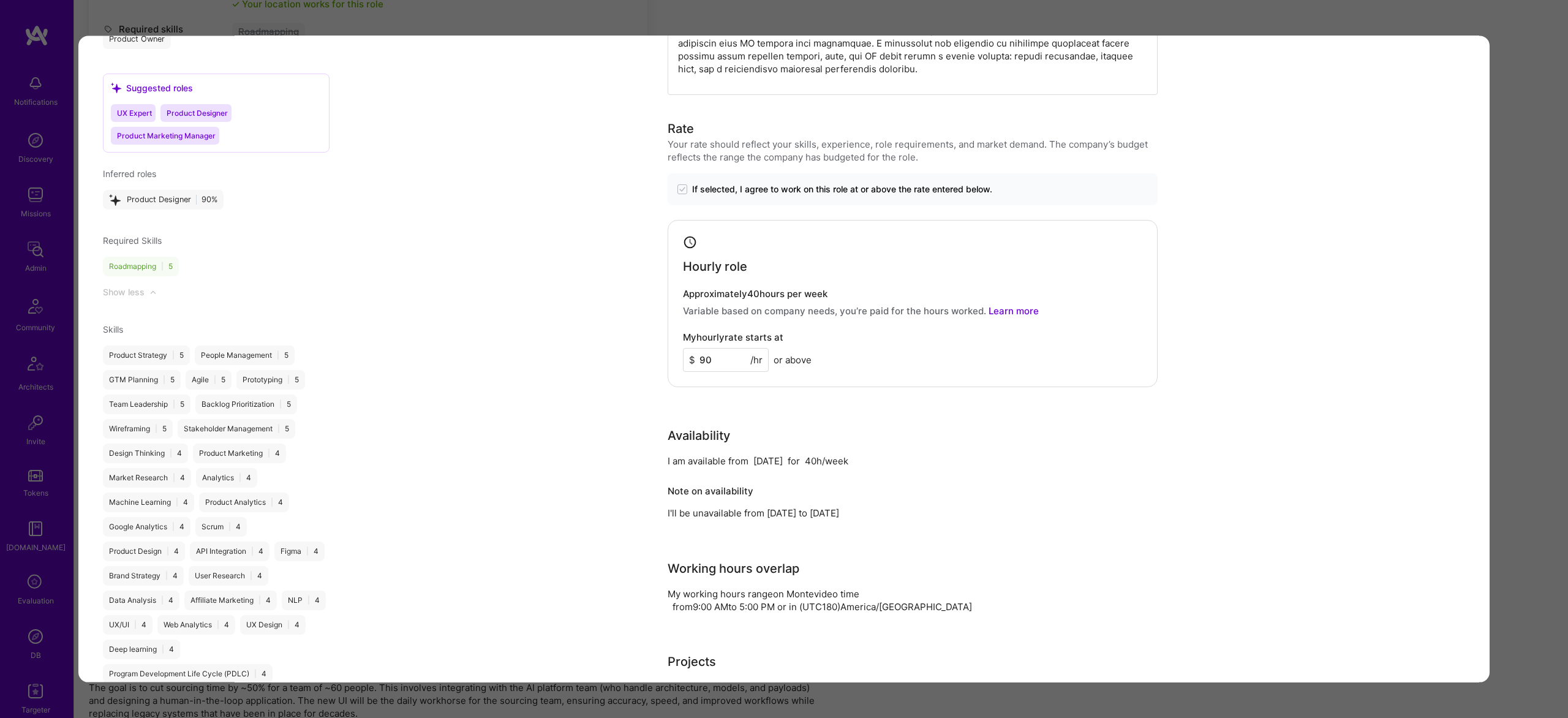
scroll to position [1216, 0]
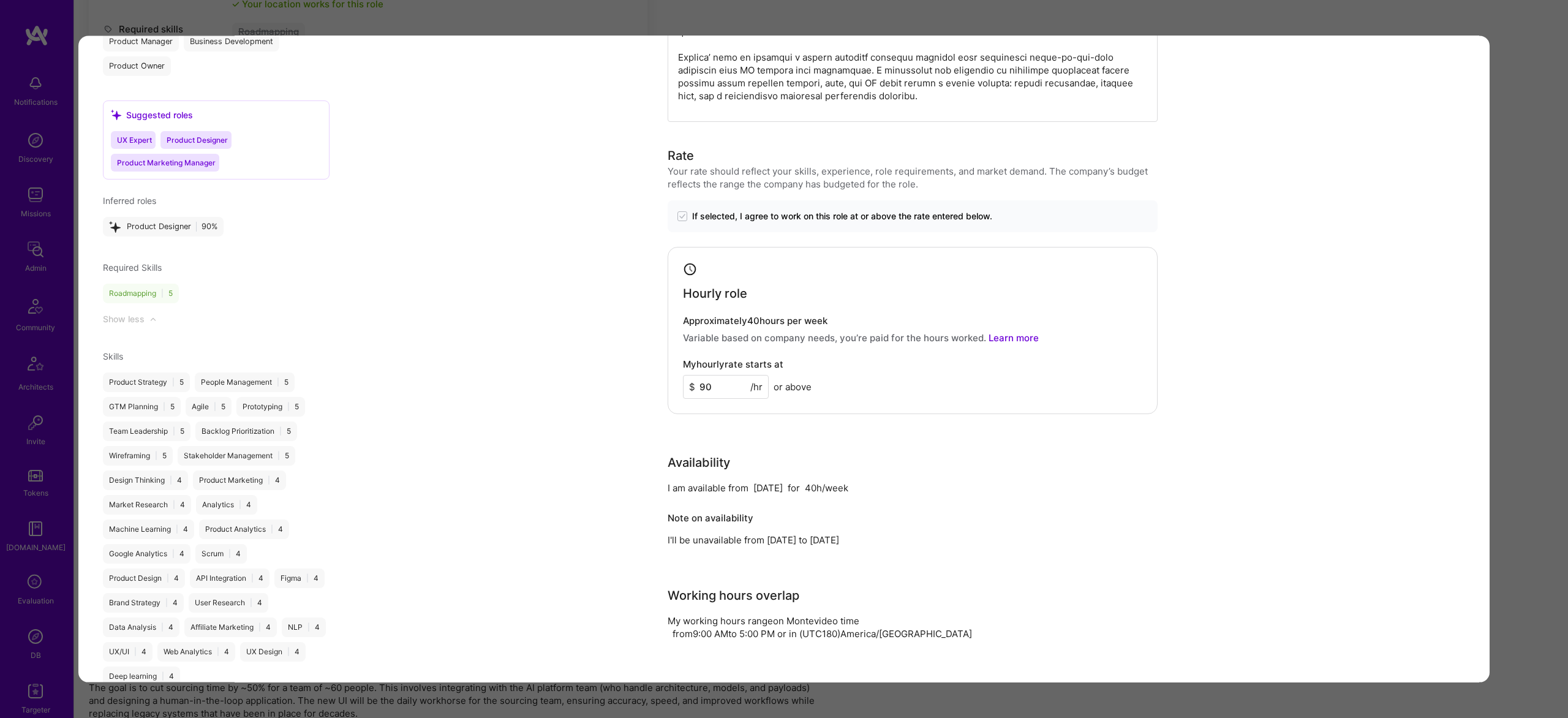
click at [1539, 348] on div "Application 3 of 6 Evaluation scores Expertise level Good Interpersonal skills …" at bounding box center [784, 359] width 1568 height 718
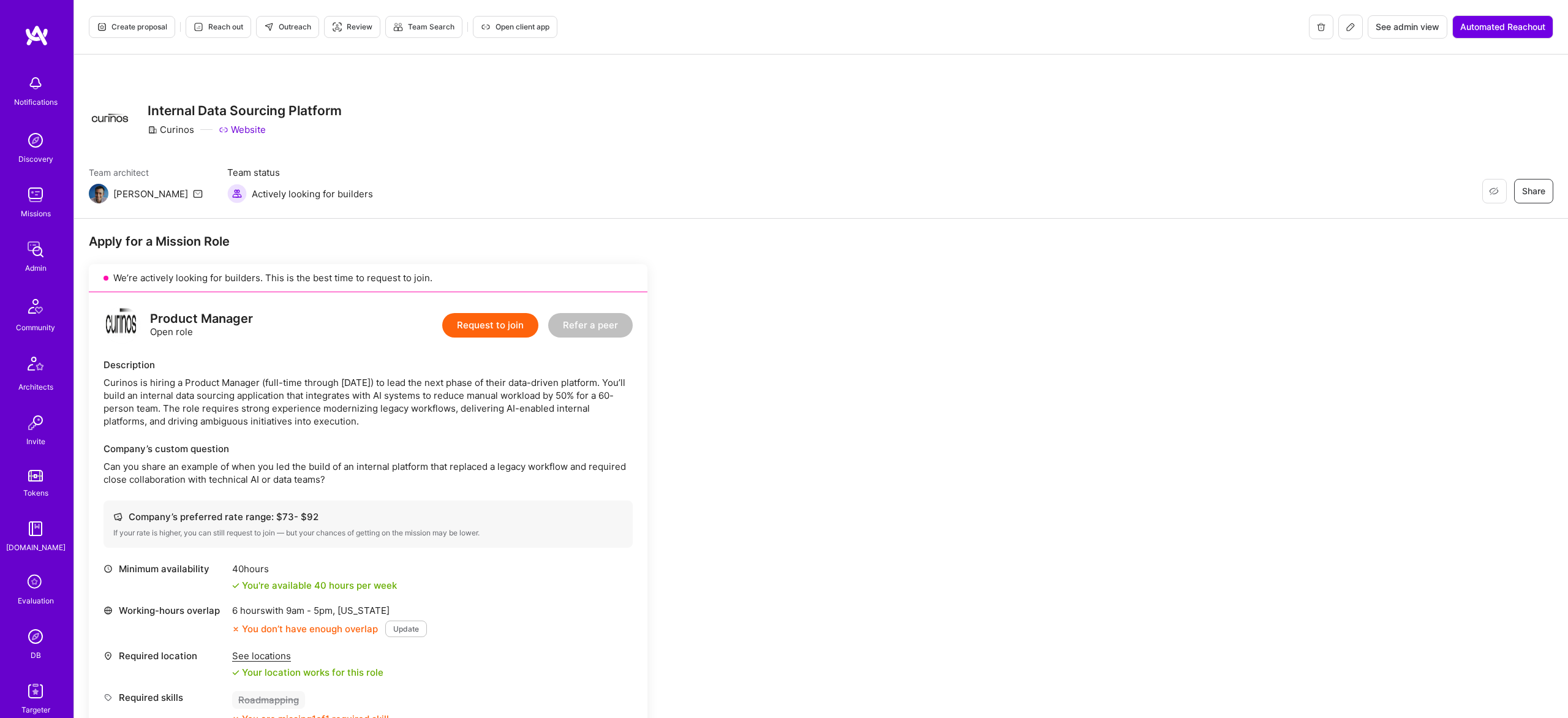
click at [1356, 26] on button at bounding box center [1350, 27] width 25 height 25
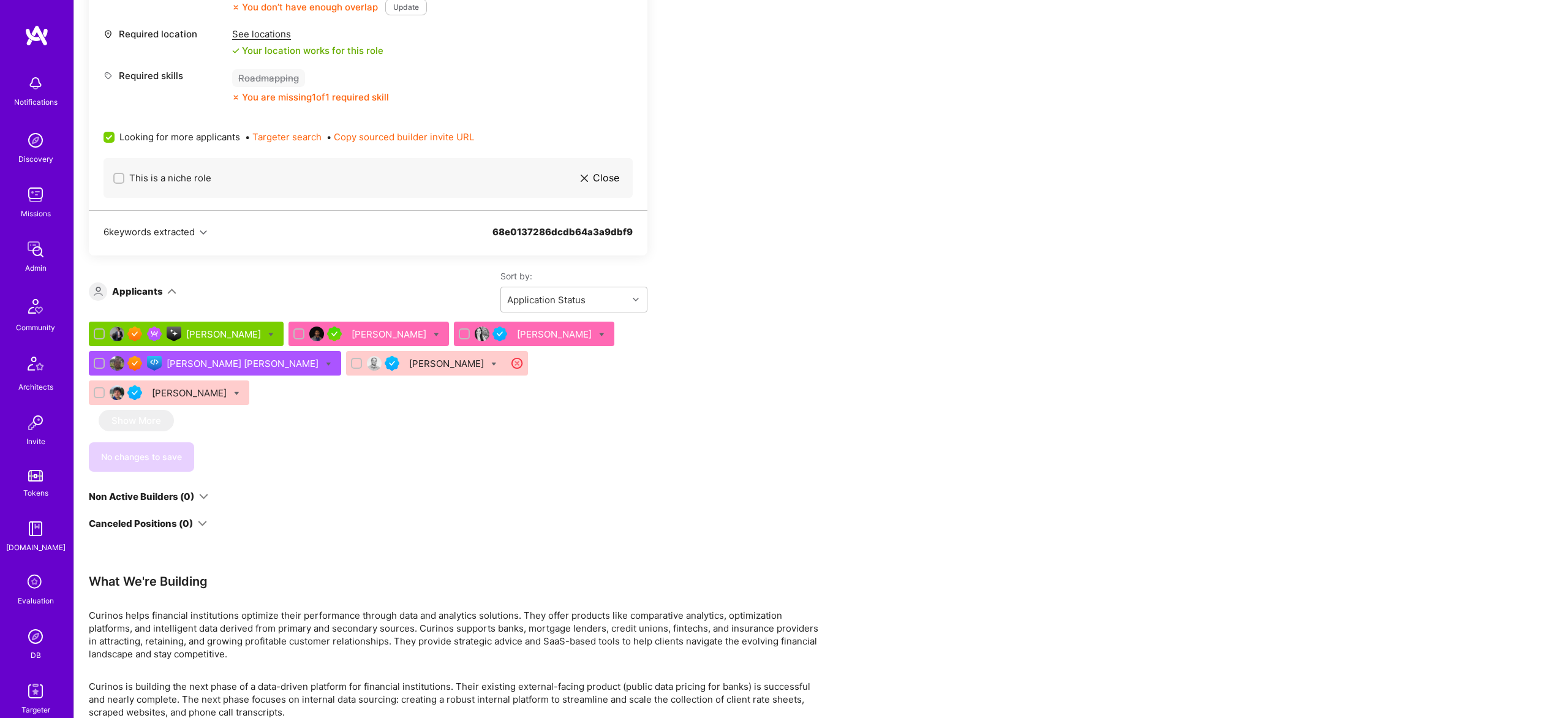
scroll to position [627, 0]
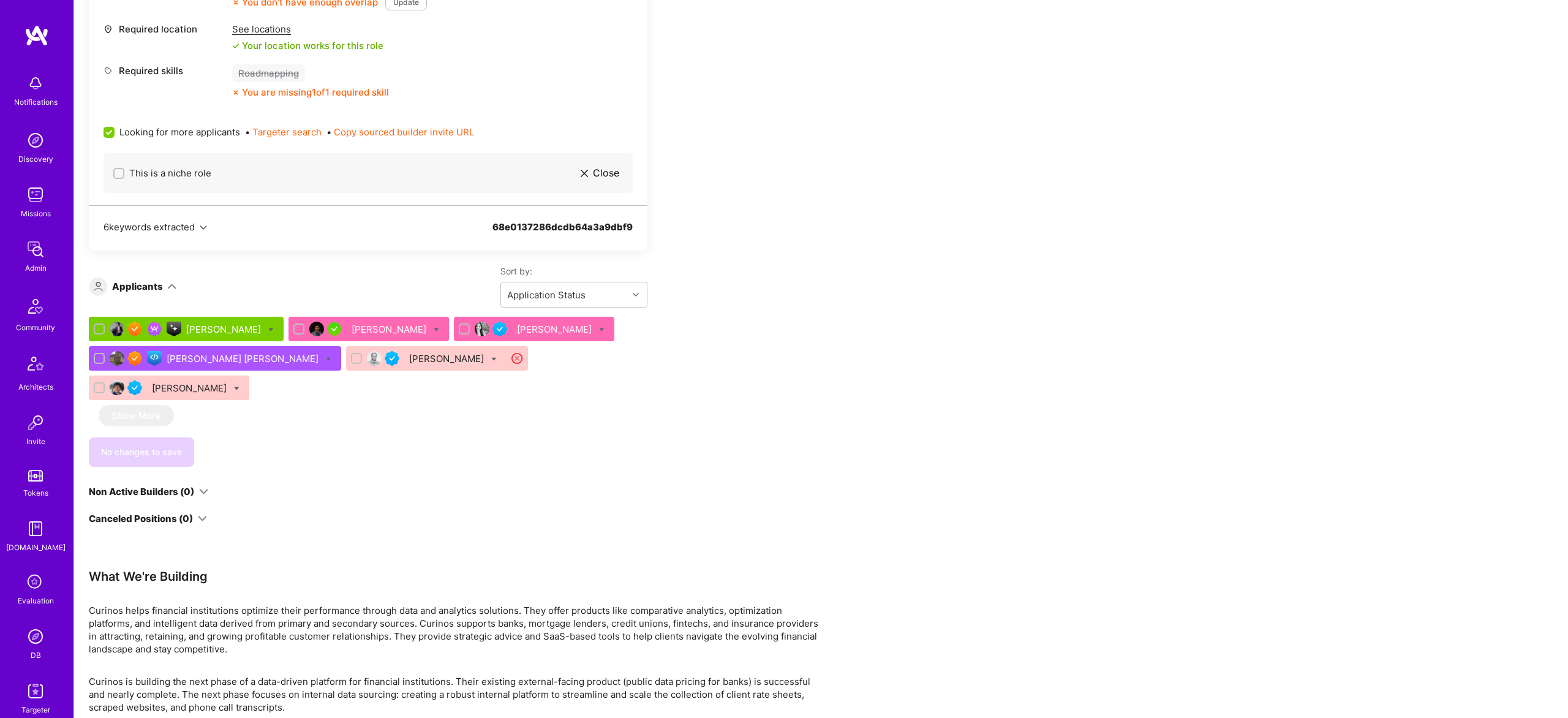
click at [397, 317] on div "Adarsh Ramakrishnan" at bounding box center [369, 329] width 161 height 25
click at [369, 332] on div "Adarsh Ramakrishnan" at bounding box center [390, 329] width 77 height 13
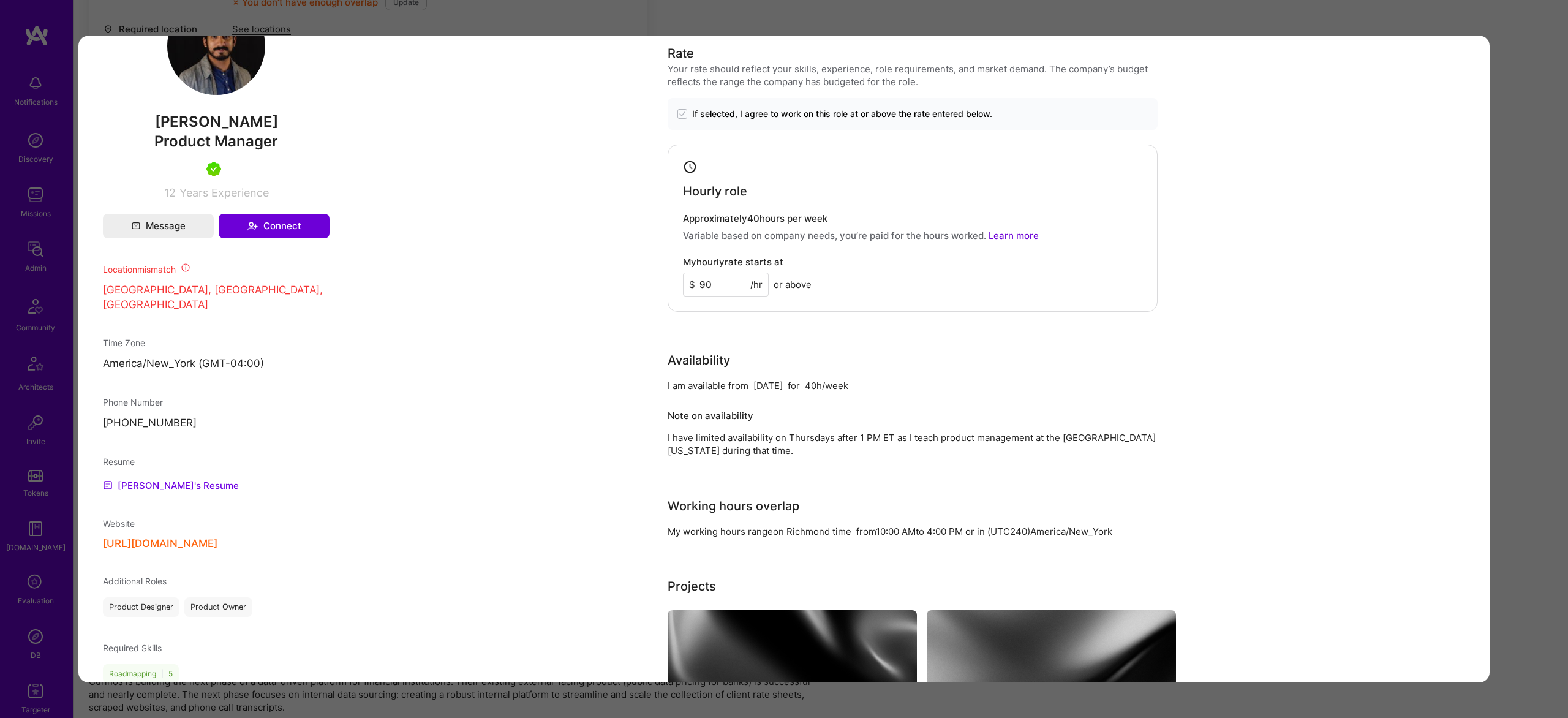
scroll to position [828, 0]
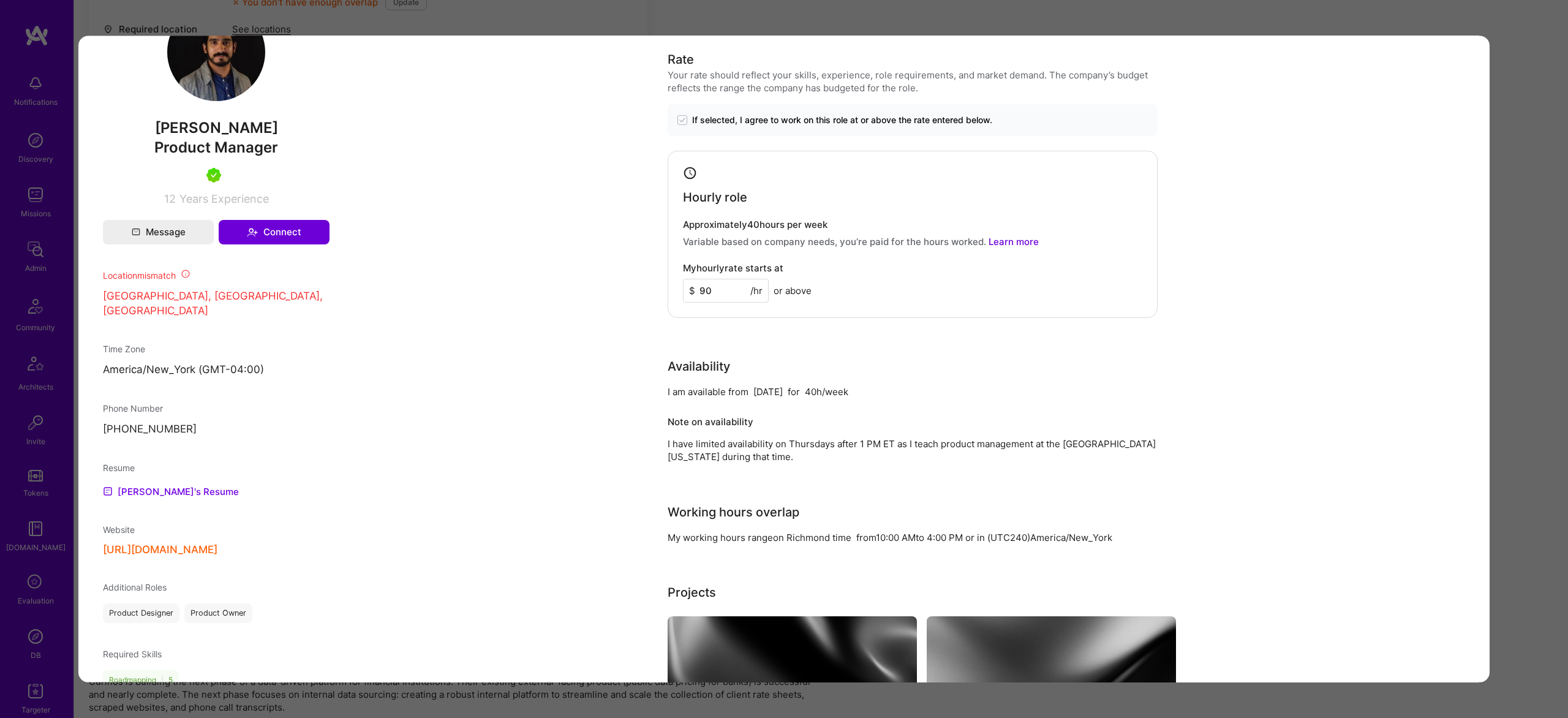
drag, startPoint x: 1141, startPoint y: 18, endPoint x: 1095, endPoint y: 19, distance: 46.0
click at [1136, 18] on div "Application 2 of 6 Builder Missing Requirements Required Location See locations…" at bounding box center [784, 359] width 1568 height 718
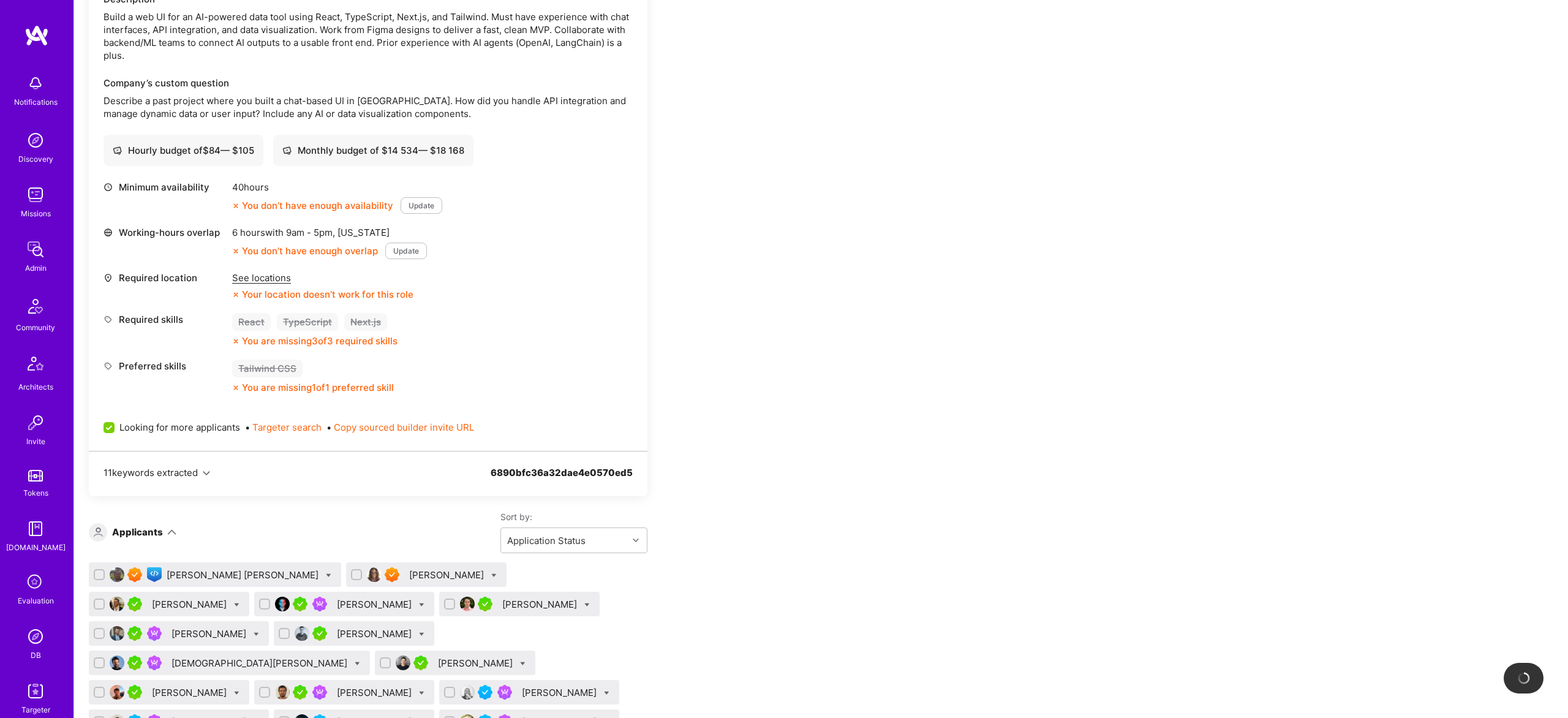
scroll to position [367, 0]
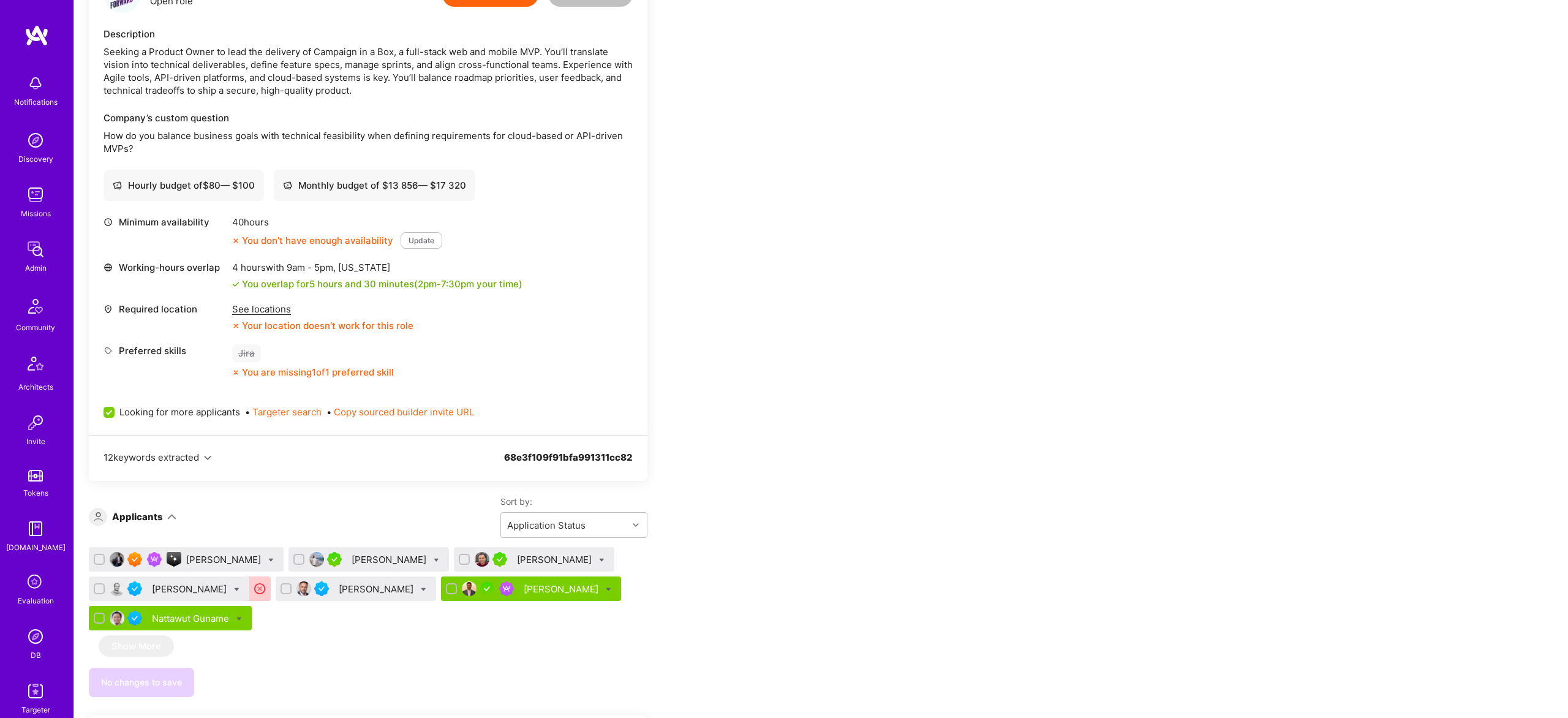
scroll to position [329, 0]
